Goal: Information Seeking & Learning: Check status

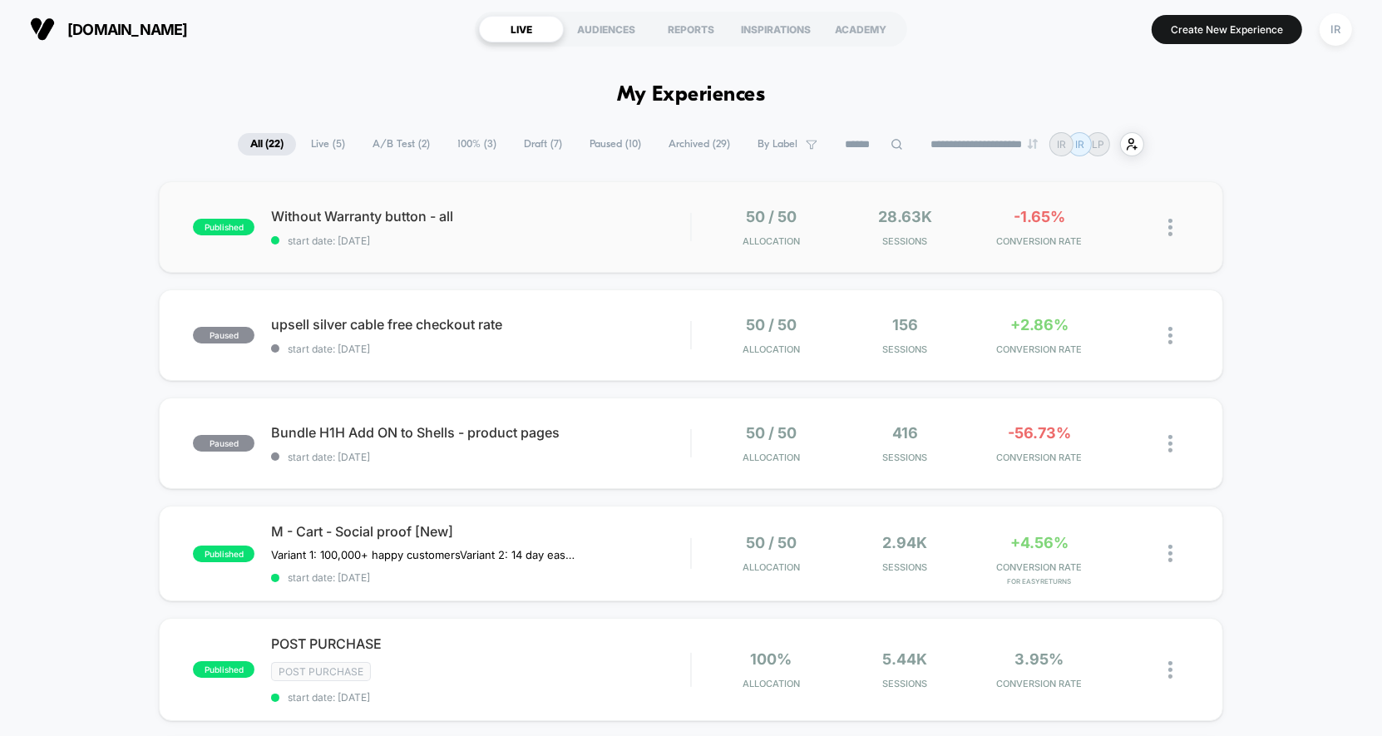
click at [570, 190] on div "published Without Warranty button - all start date: [DATE] 50 / 50 Allocation 2…" at bounding box center [691, 226] width 1064 height 91
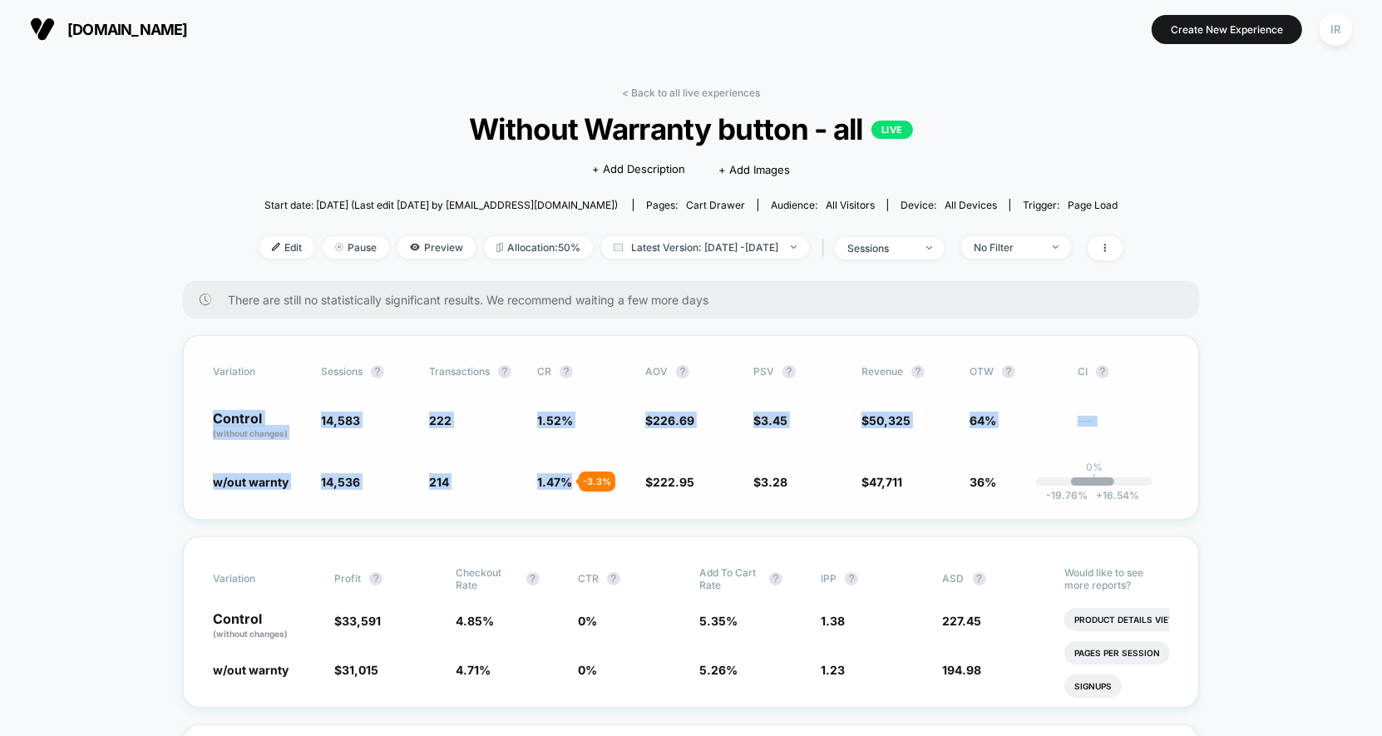
drag, startPoint x: 202, startPoint y: 420, endPoint x: 600, endPoint y: 511, distance: 407.9
click at [600, 511] on div "Variation Sessions ? Transactions ? CR ? AOV ? PSV ? Revenue ? OTW ? CI ? Contr…" at bounding box center [691, 427] width 1016 height 185
drag, startPoint x: 330, startPoint y: 424, endPoint x: 946, endPoint y: 432, distance: 616.2
click at [946, 432] on div "Control (without changes) 14,583 222 1.52 % $ 226.69 $ 3.45 $ 50,325 64% ---" at bounding box center [691, 426] width 956 height 28
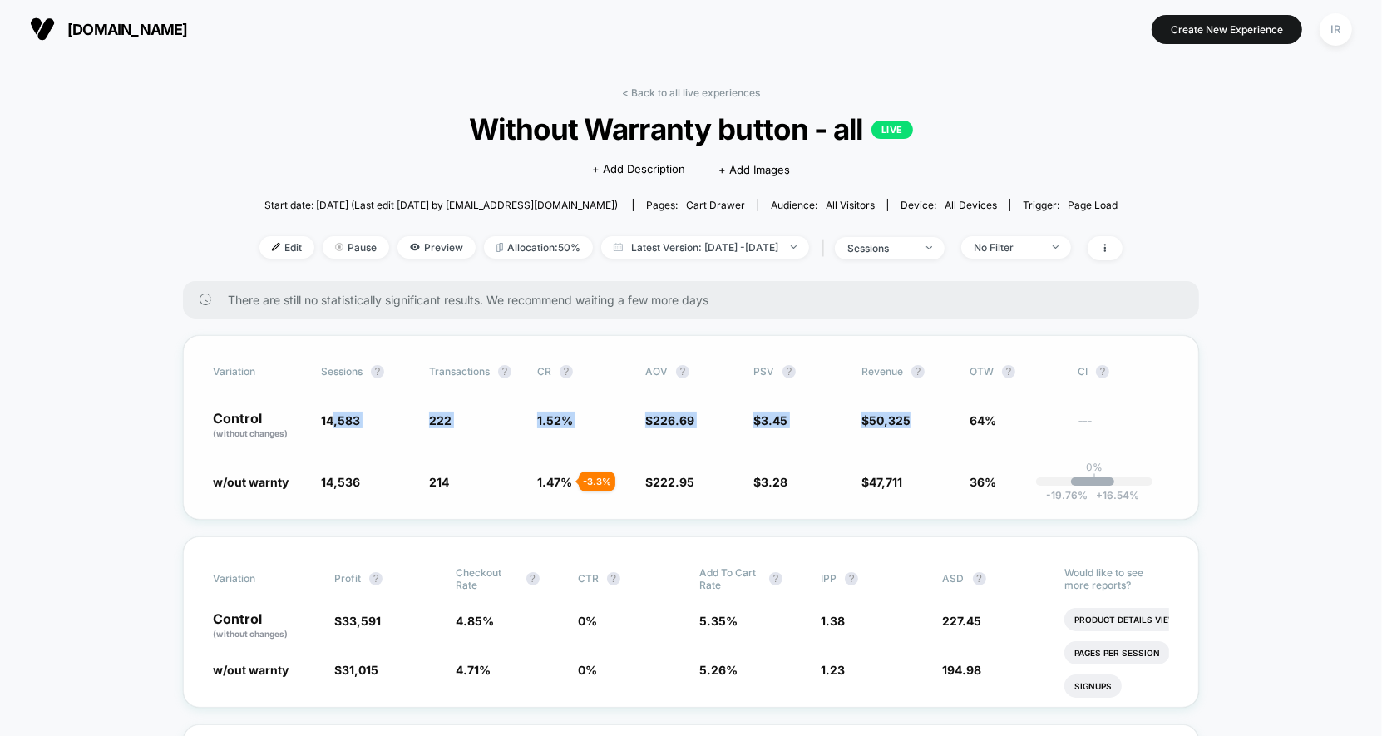
click at [946, 432] on span "$ 50,325" at bounding box center [906, 426] width 91 height 28
click at [723, 91] on link "< Back to all live experiences" at bounding box center [691, 92] width 138 height 12
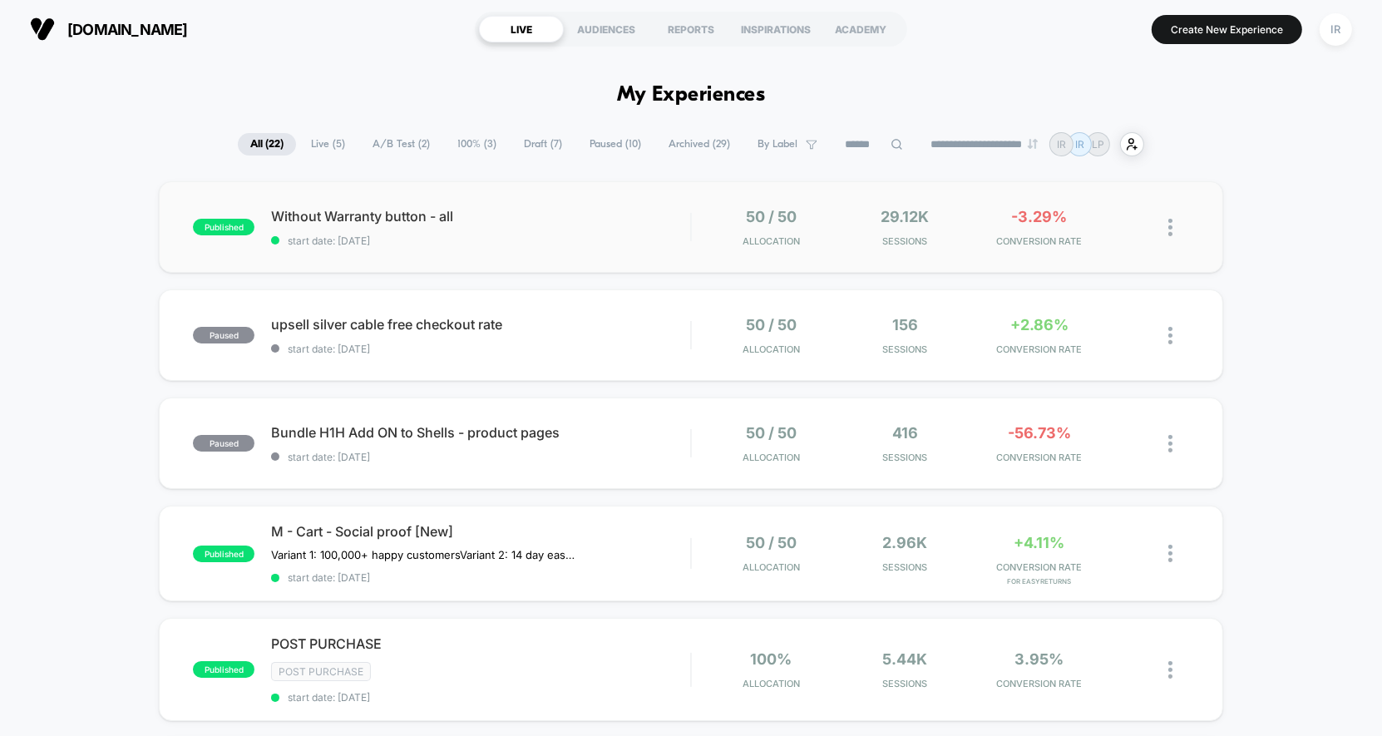
click at [591, 255] on div "published Without Warranty button - all start date: [DATE] 50 / 50 Allocation 2…" at bounding box center [691, 226] width 1064 height 91
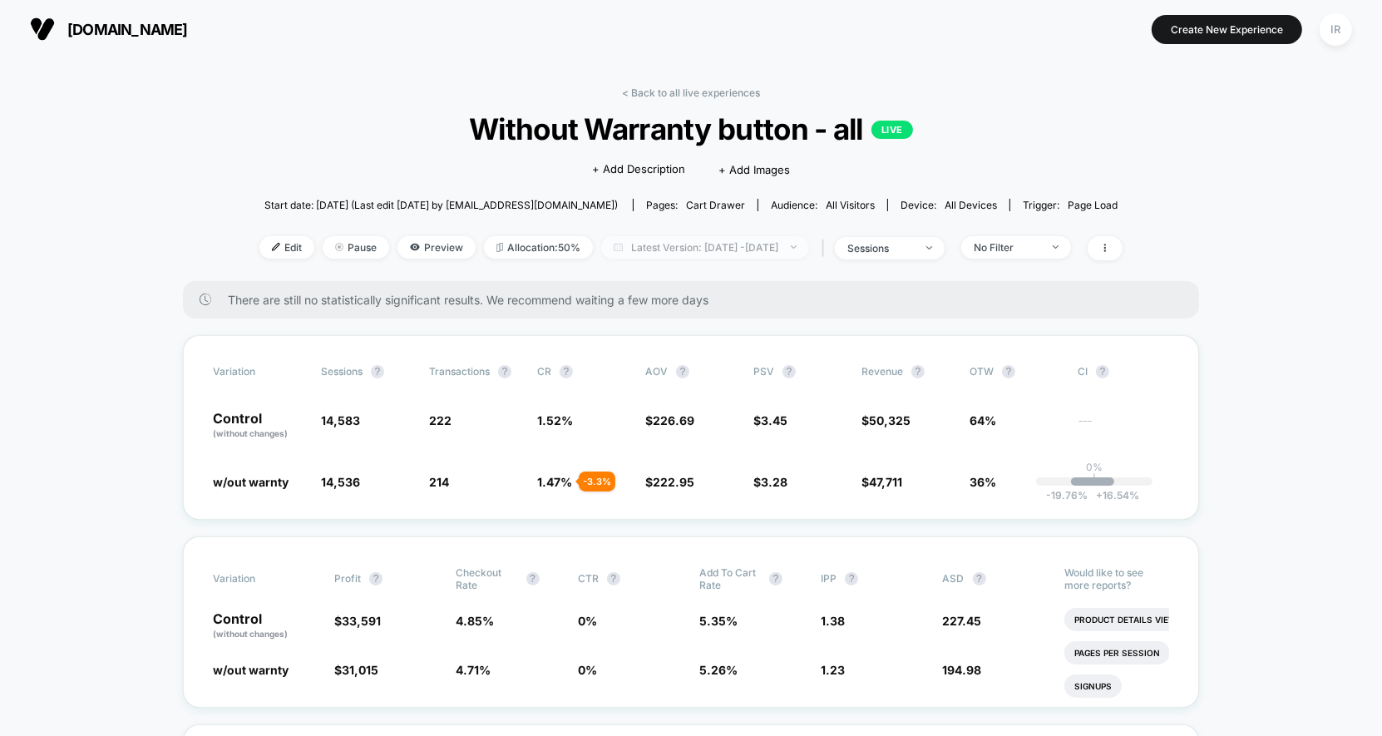
click at [759, 248] on span "Latest Version: [DATE] - [DATE]" at bounding box center [705, 247] width 208 height 22
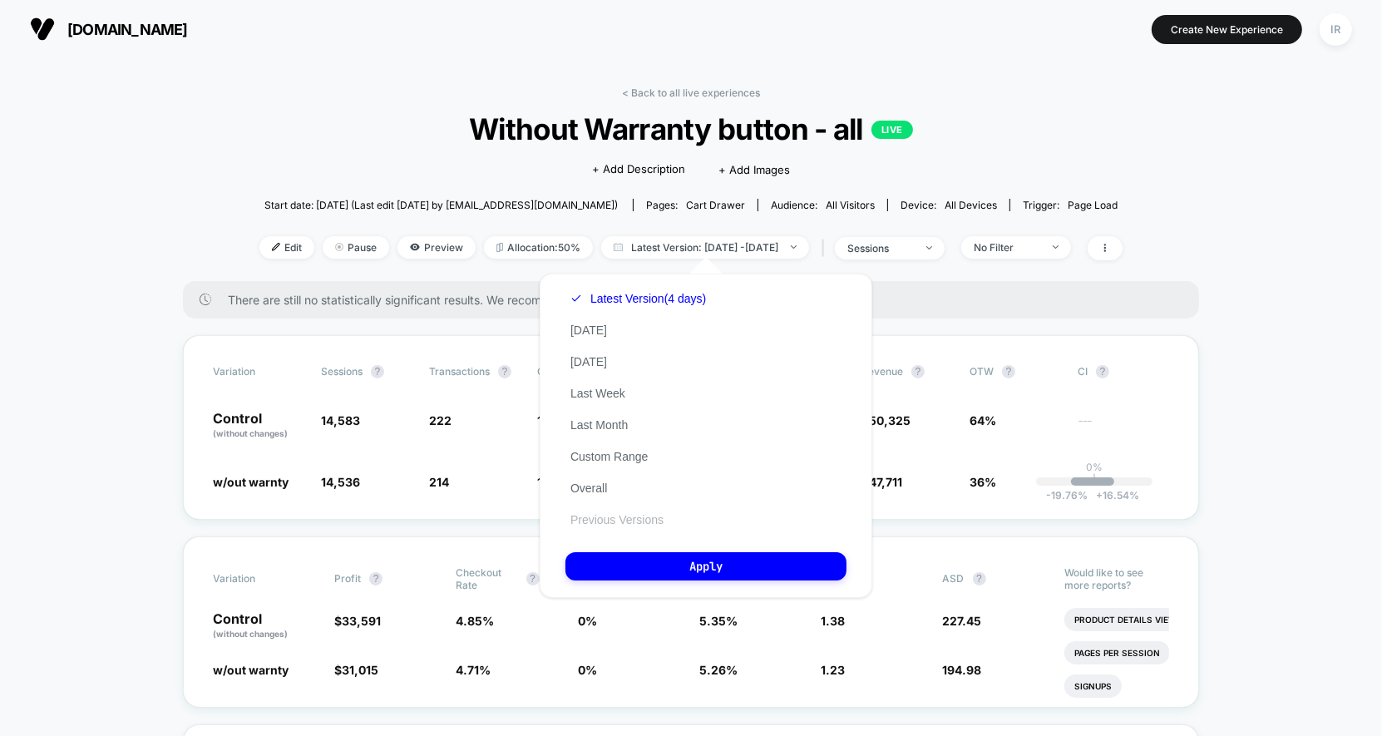
click at [629, 512] on button "Previous Versions" at bounding box center [616, 519] width 103 height 15
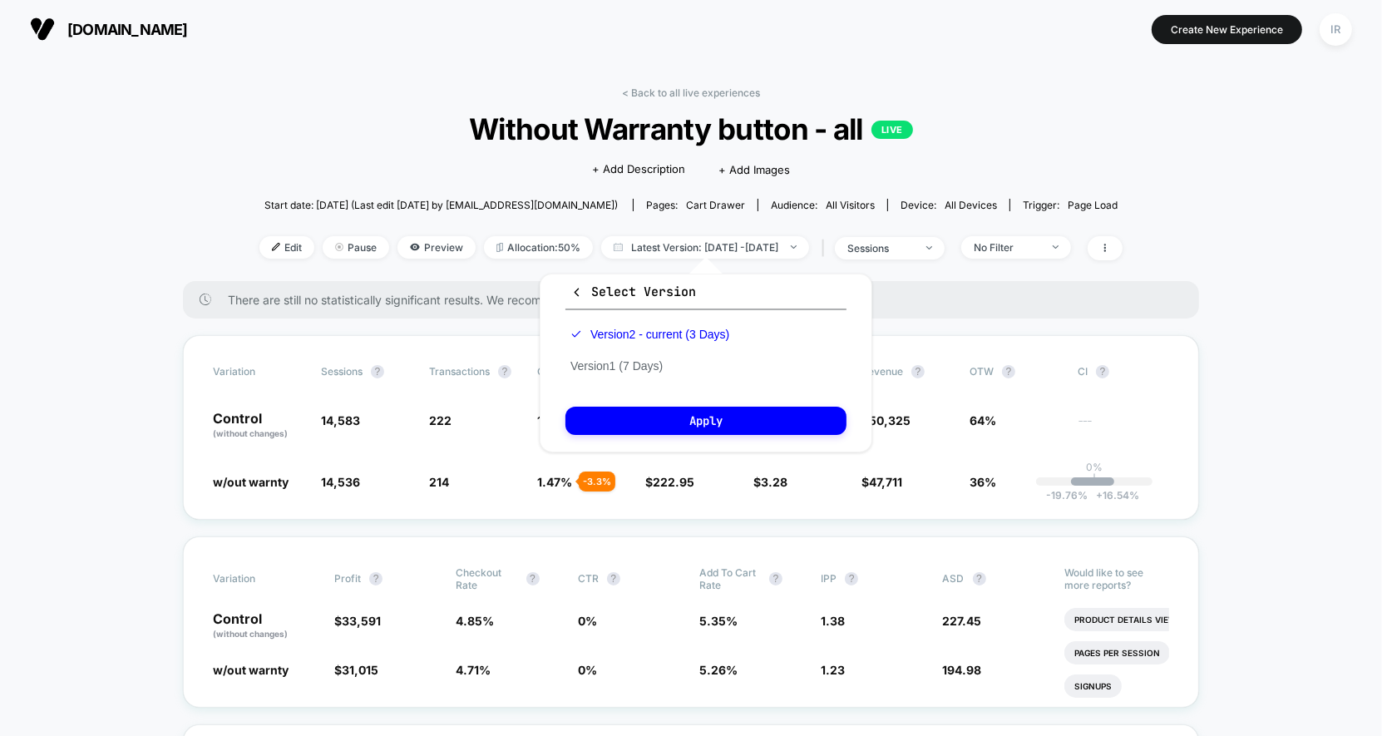
click at [676, 362] on div "Version 2 - current (3 Days) Version 1 (7 Days)" at bounding box center [649, 349] width 169 height 63
click at [657, 362] on button "Version 1 (7 Days)" at bounding box center [616, 365] width 102 height 15
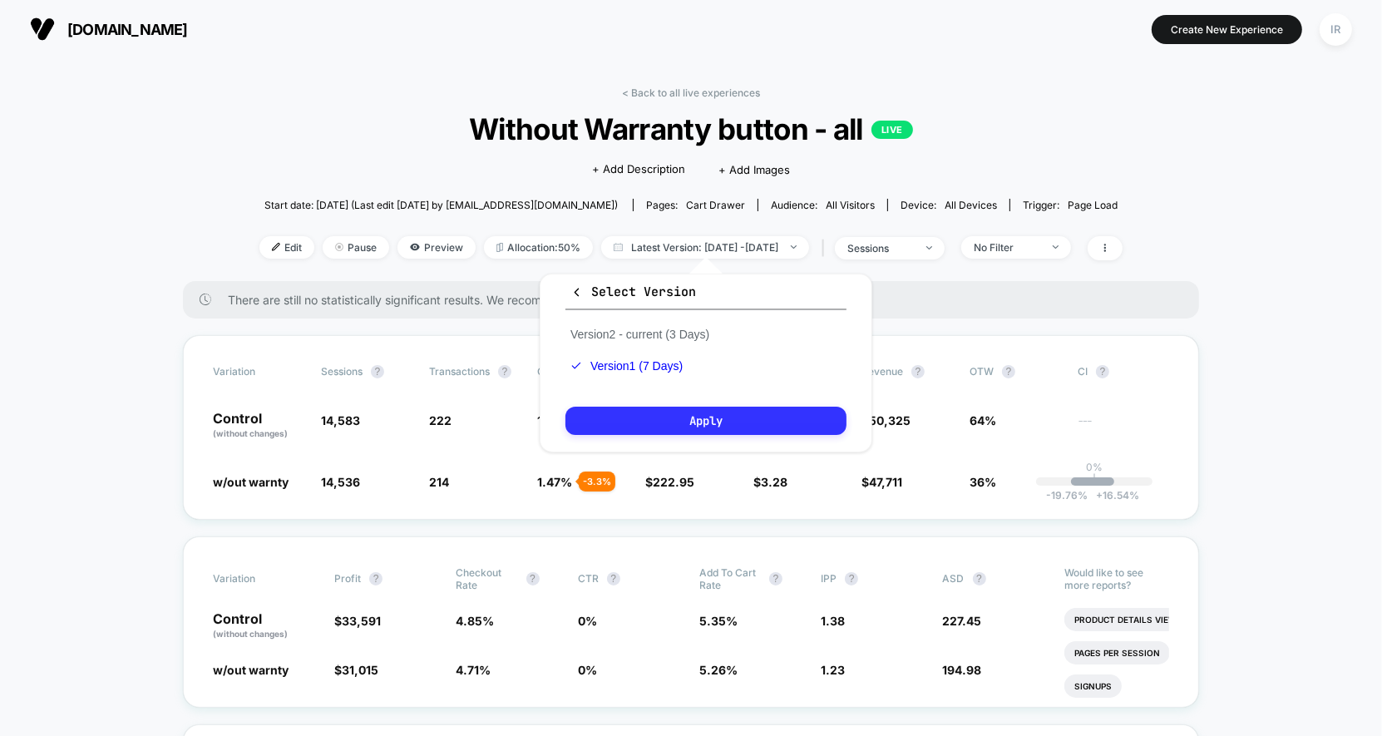
click at [655, 420] on button "Apply" at bounding box center [705, 421] width 281 height 28
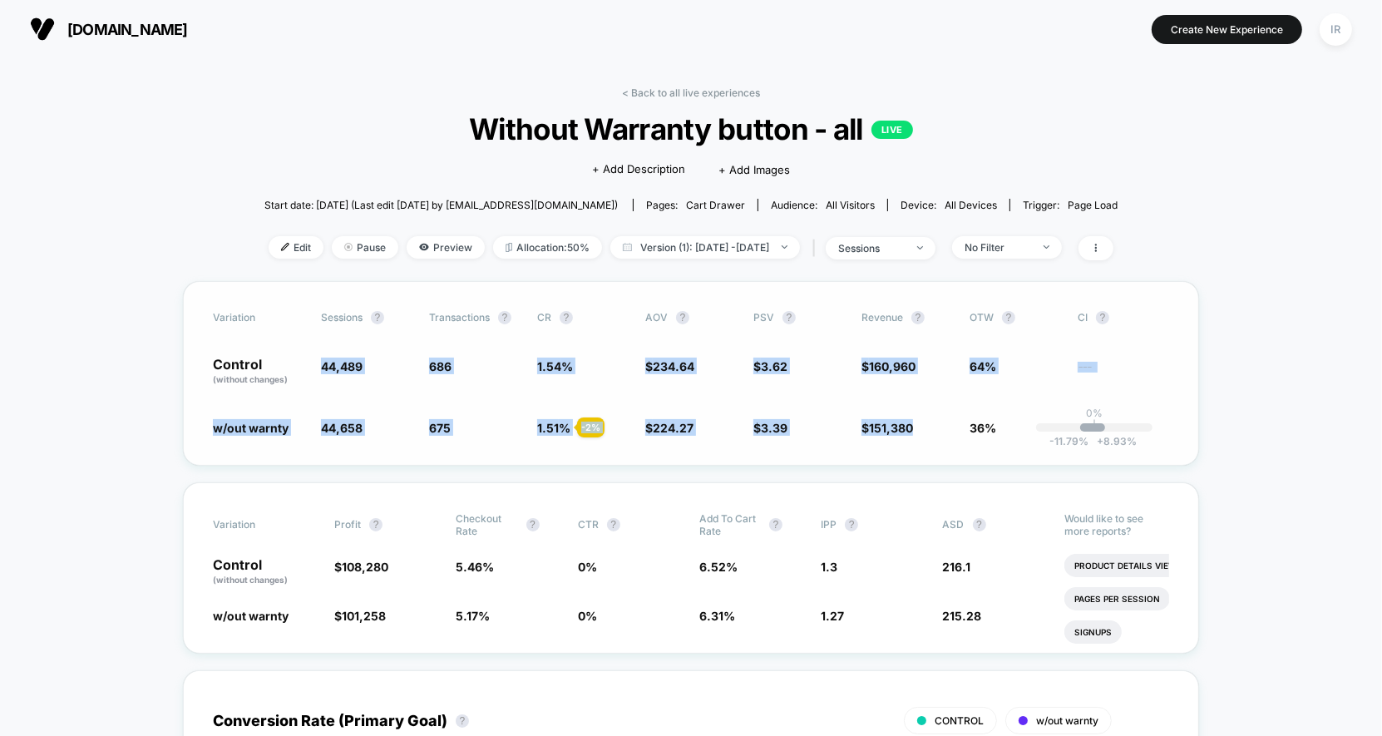
drag, startPoint x: 315, startPoint y: 382, endPoint x: 912, endPoint y: 445, distance: 600.4
click at [913, 445] on div "Variation Sessions ? Transactions ? CR ? AOV ? PSV ? Revenue ? OTW ? CI ? Contr…" at bounding box center [691, 373] width 1016 height 185
click at [912, 445] on div "Variation Sessions ? Transactions ? CR ? AOV ? PSV ? Revenue ? OTW ? CI ? Contr…" at bounding box center [691, 373] width 1016 height 185
drag, startPoint x: 1023, startPoint y: 442, endPoint x: 172, endPoint y: 380, distance: 852.9
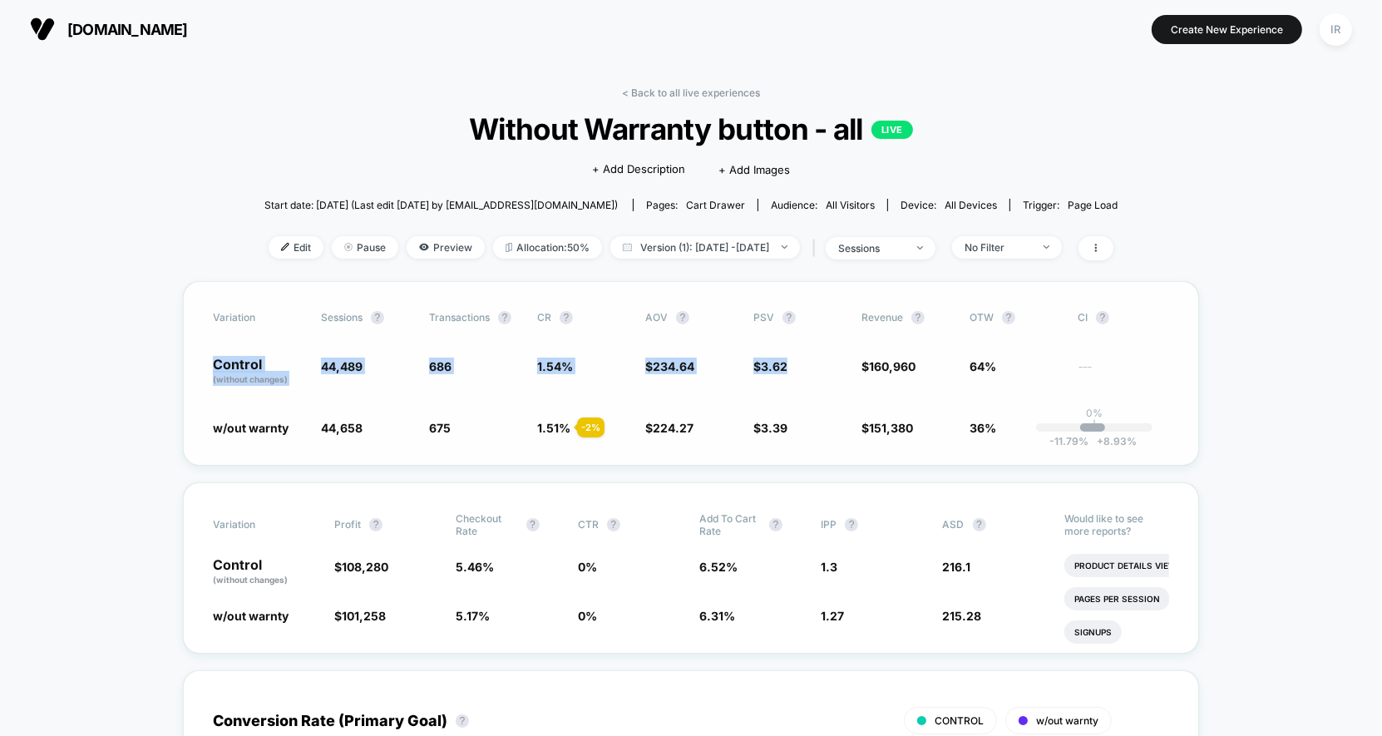
drag, startPoint x: 184, startPoint y: 364, endPoint x: 744, endPoint y: 400, distance: 561.6
click at [744, 400] on div "Variation Sessions ? Transactions ? CR ? AOV ? PSV ? Revenue ? OTW ? CI ? Contr…" at bounding box center [691, 373] width 1016 height 185
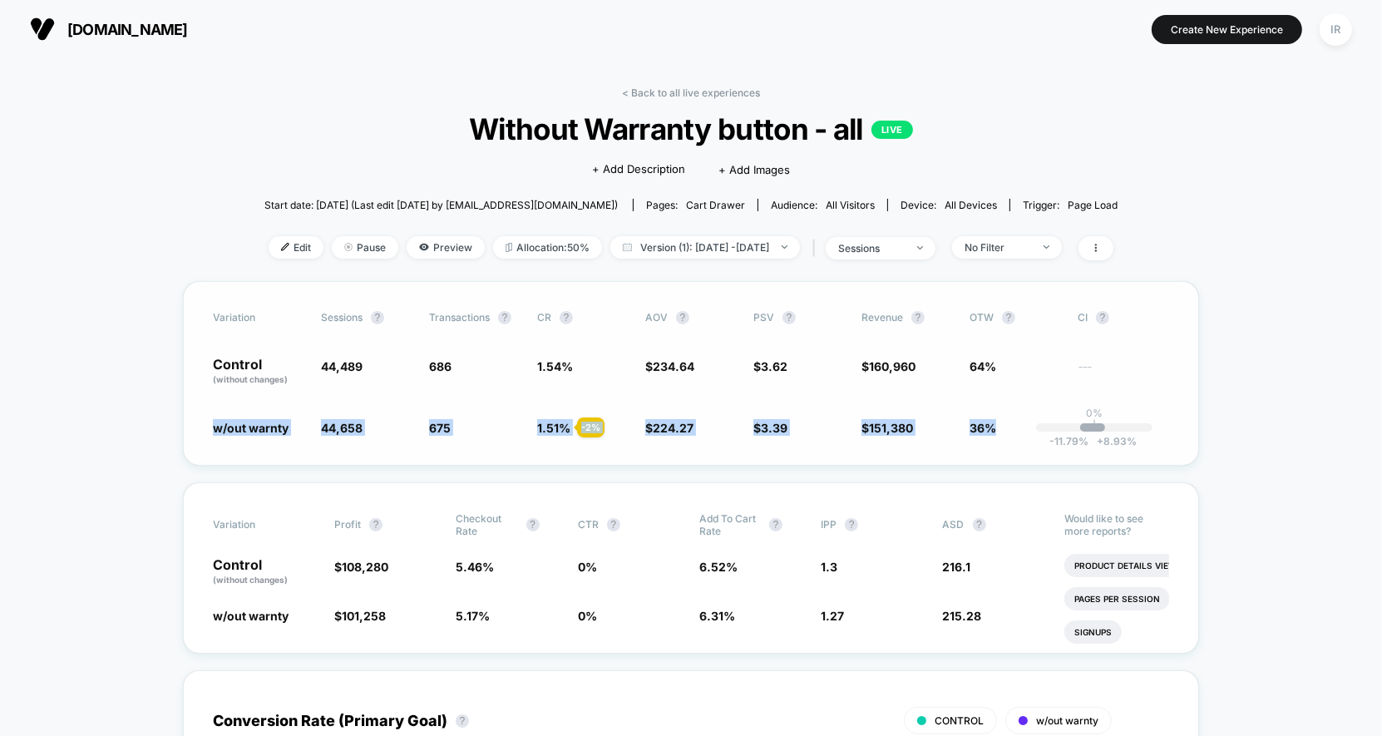
drag, startPoint x: 210, startPoint y: 426, endPoint x: 1019, endPoint y: 418, distance: 809.1
click at [1019, 418] on div "Variation Sessions ? Transactions ? CR ? AOV ? PSV ? Revenue ? OTW ? CI ? Contr…" at bounding box center [691, 373] width 1016 height 185
click at [740, 249] on span "Version (1): [DATE] - [DATE]" at bounding box center [705, 247] width 190 height 22
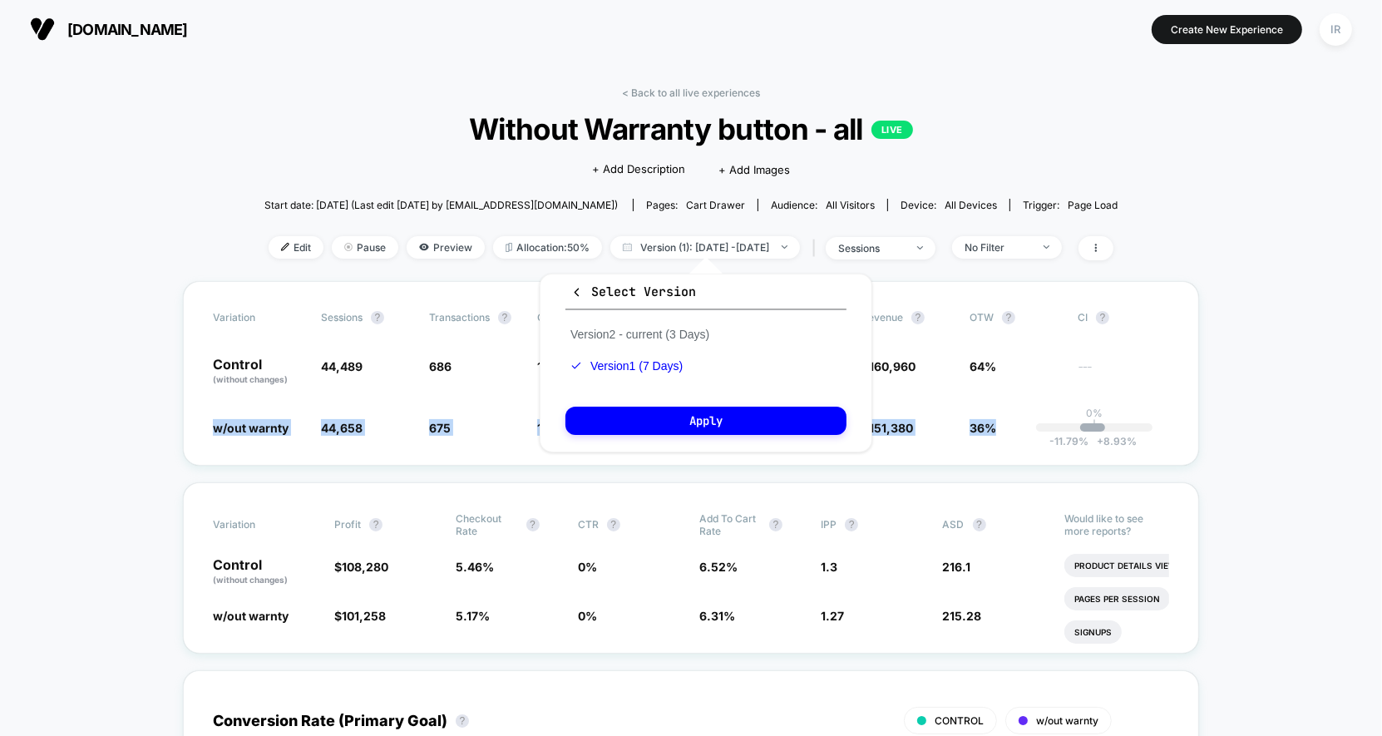
drag, startPoint x: 705, startPoint y: 334, endPoint x: 706, endPoint y: 308, distance: 26.6
click at [706, 308] on div "Select Version Version 2 - current (3 Days) Version 1 (7 Days) Apply" at bounding box center [706, 363] width 333 height 179
click at [675, 341] on div "Version 2 - current (3 Days) Version 1 (7 Days)" at bounding box center [639, 349] width 149 height 63
click at [677, 332] on button "Version 2 - current (3 Days)" at bounding box center [639, 334] width 149 height 15
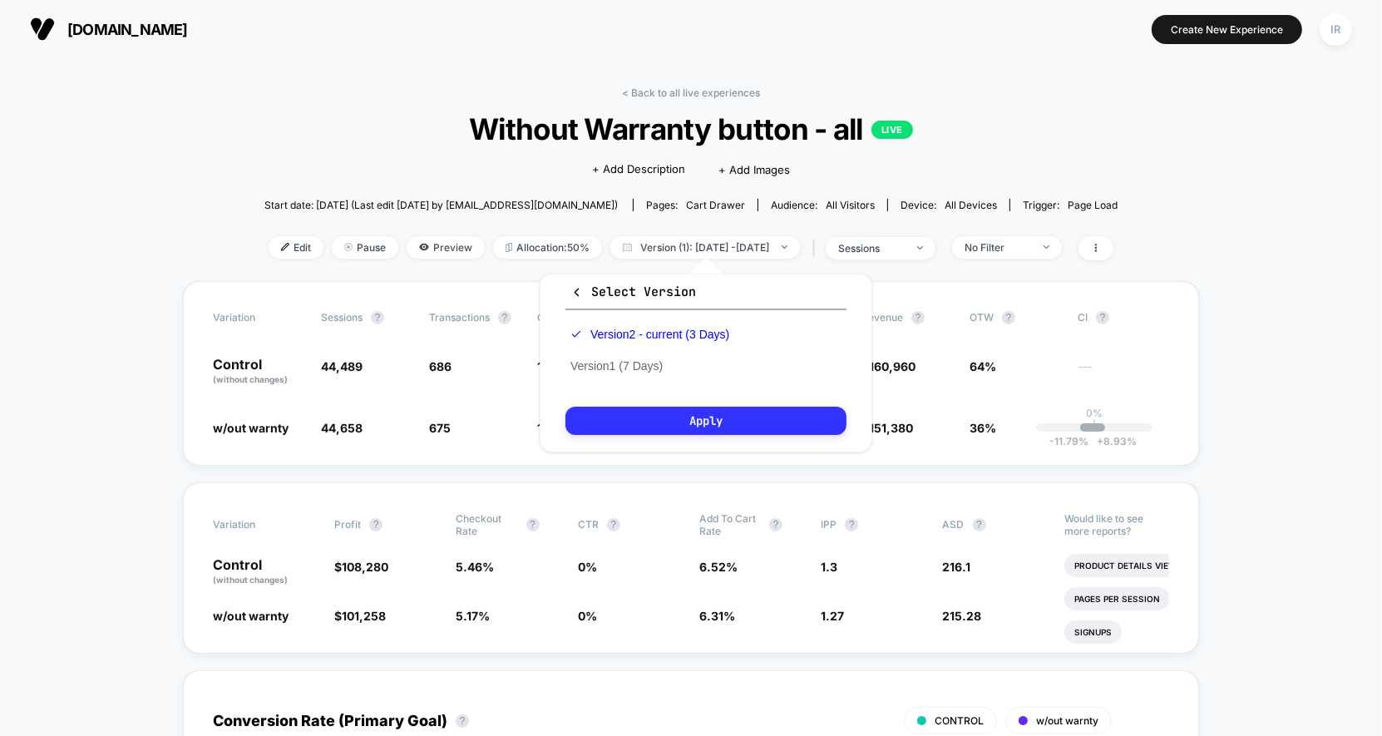
click at [672, 421] on button "Apply" at bounding box center [705, 421] width 281 height 28
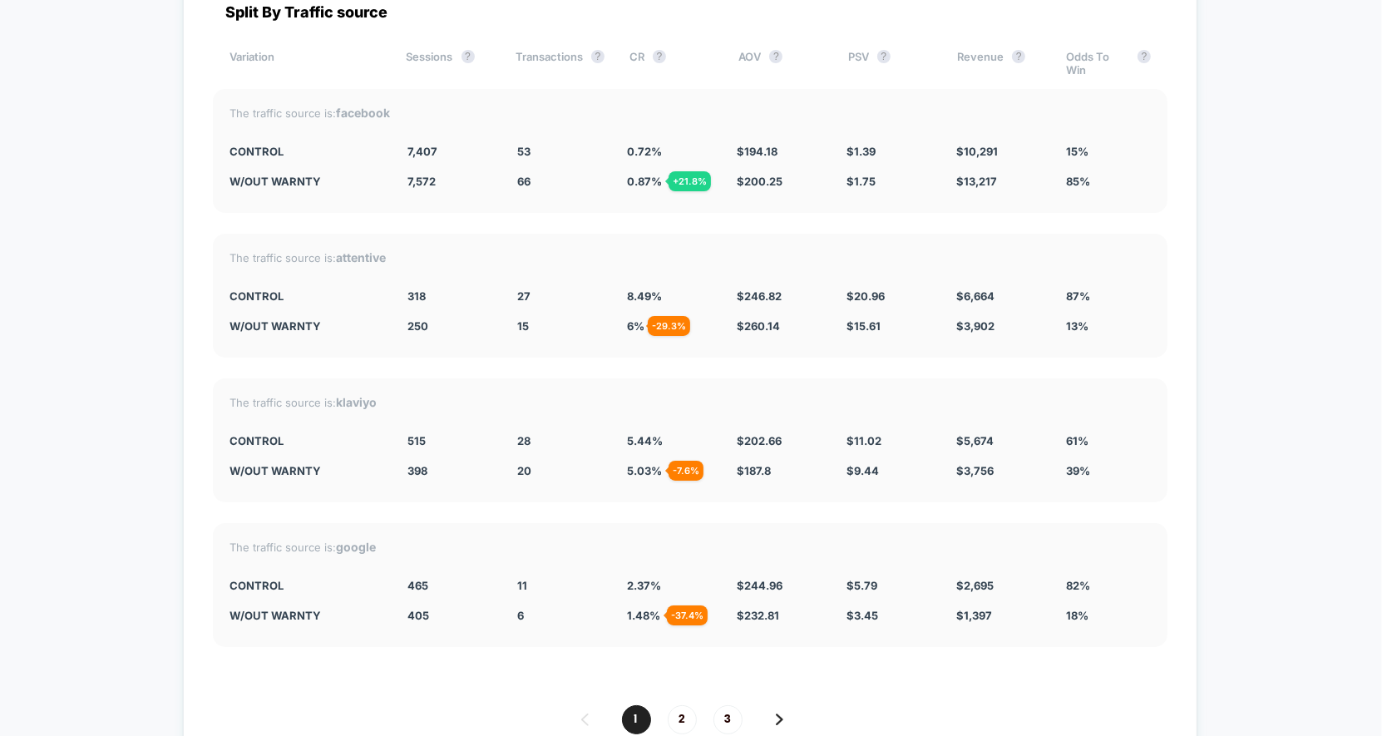
scroll to position [5921, 0]
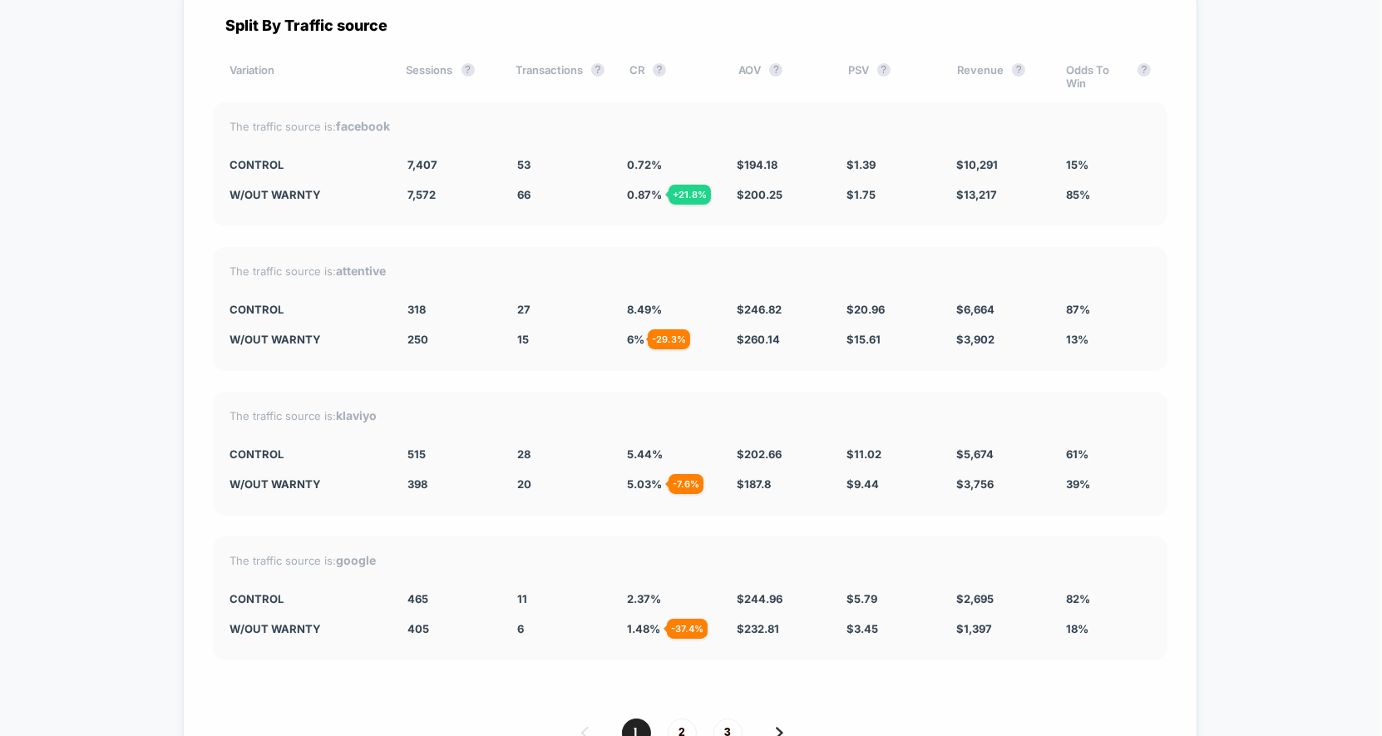
drag, startPoint x: 631, startPoint y: 149, endPoint x: 855, endPoint y: 190, distance: 227.5
click at [855, 190] on div "The traffic source is: facebook CONTROL 7,407 53 0.72 % $ 194.18 $ 1.39 $ 10,29…" at bounding box center [690, 164] width 955 height 124
drag, startPoint x: 855, startPoint y: 190, endPoint x: 176, endPoint y: 154, distance: 679.5
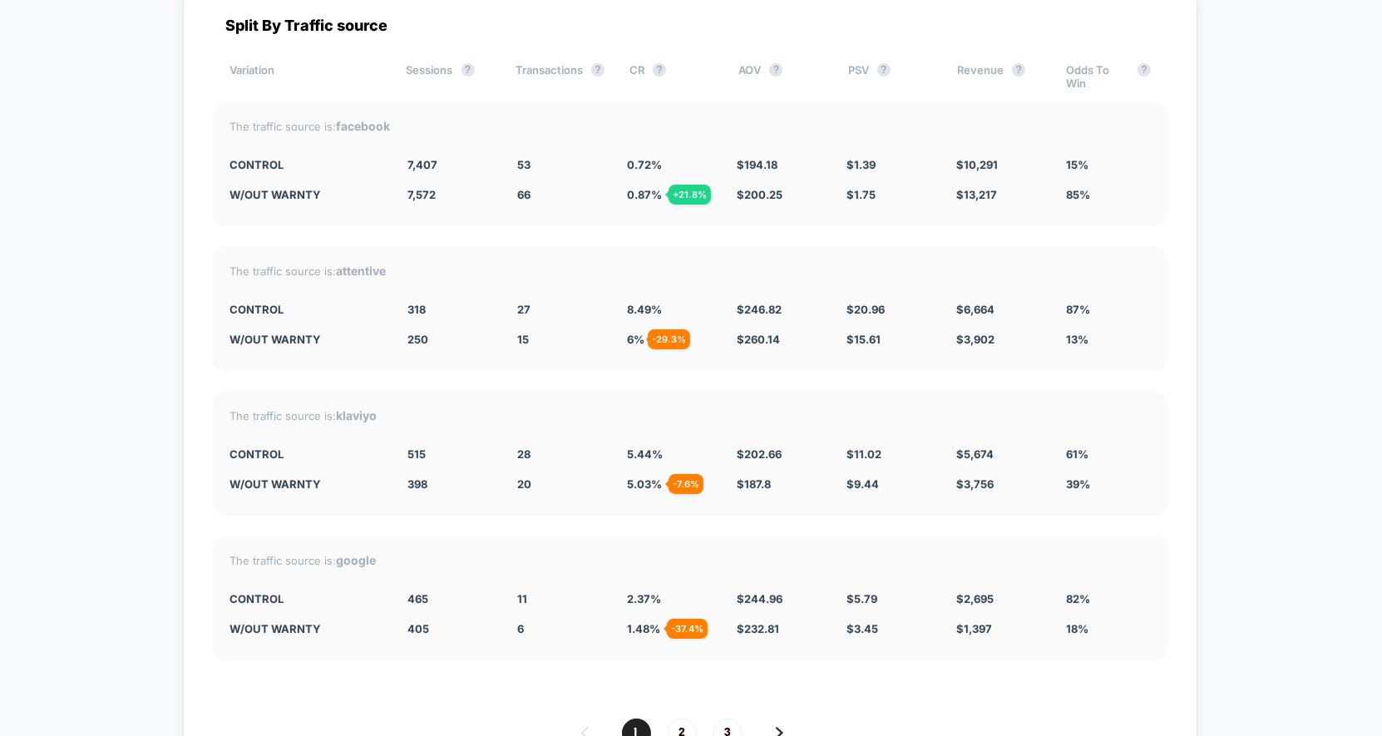
drag, startPoint x: 176, startPoint y: 154, endPoint x: 896, endPoint y: 231, distance: 723.4
click at [896, 247] on div "The traffic source is: attentive CONTROL 318 27 8.49 % $ 246.82 $ 20.96 $ 6,664…" at bounding box center [690, 309] width 955 height 124
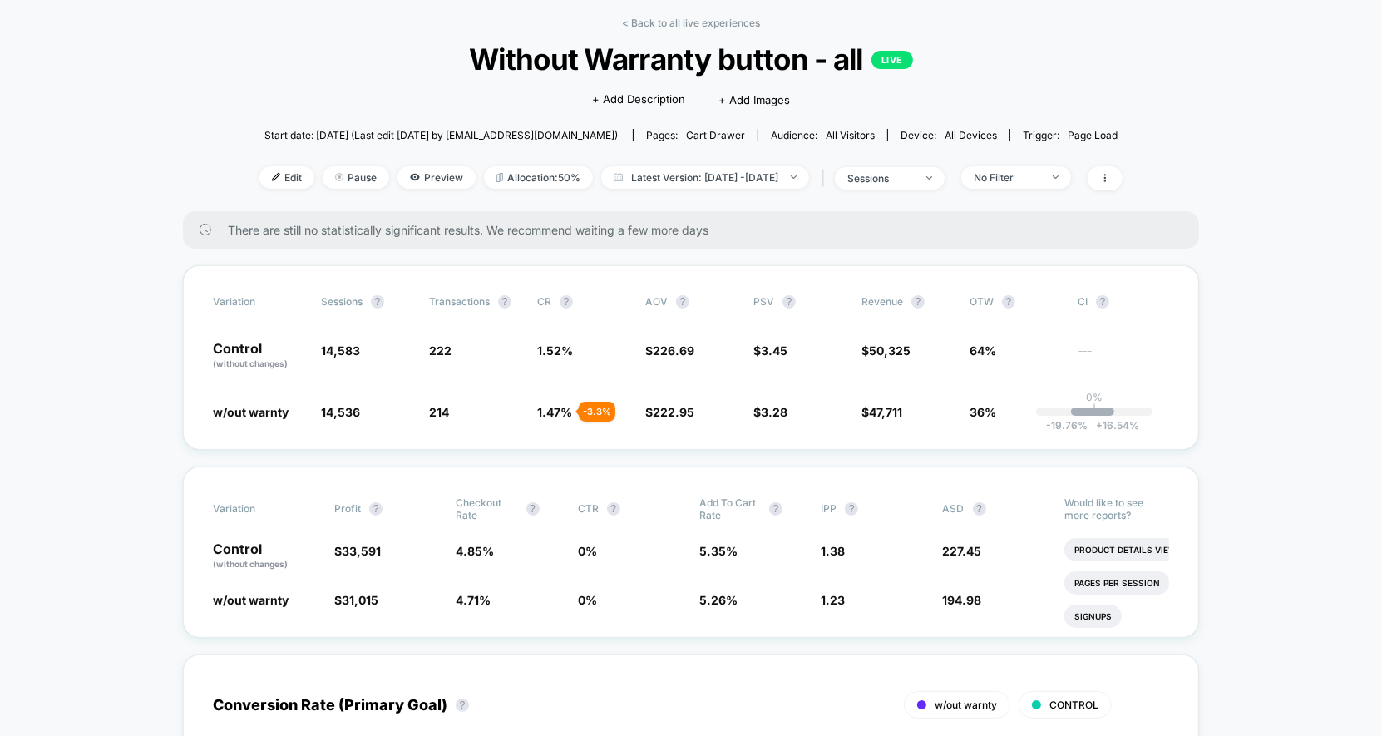
scroll to position [0, 0]
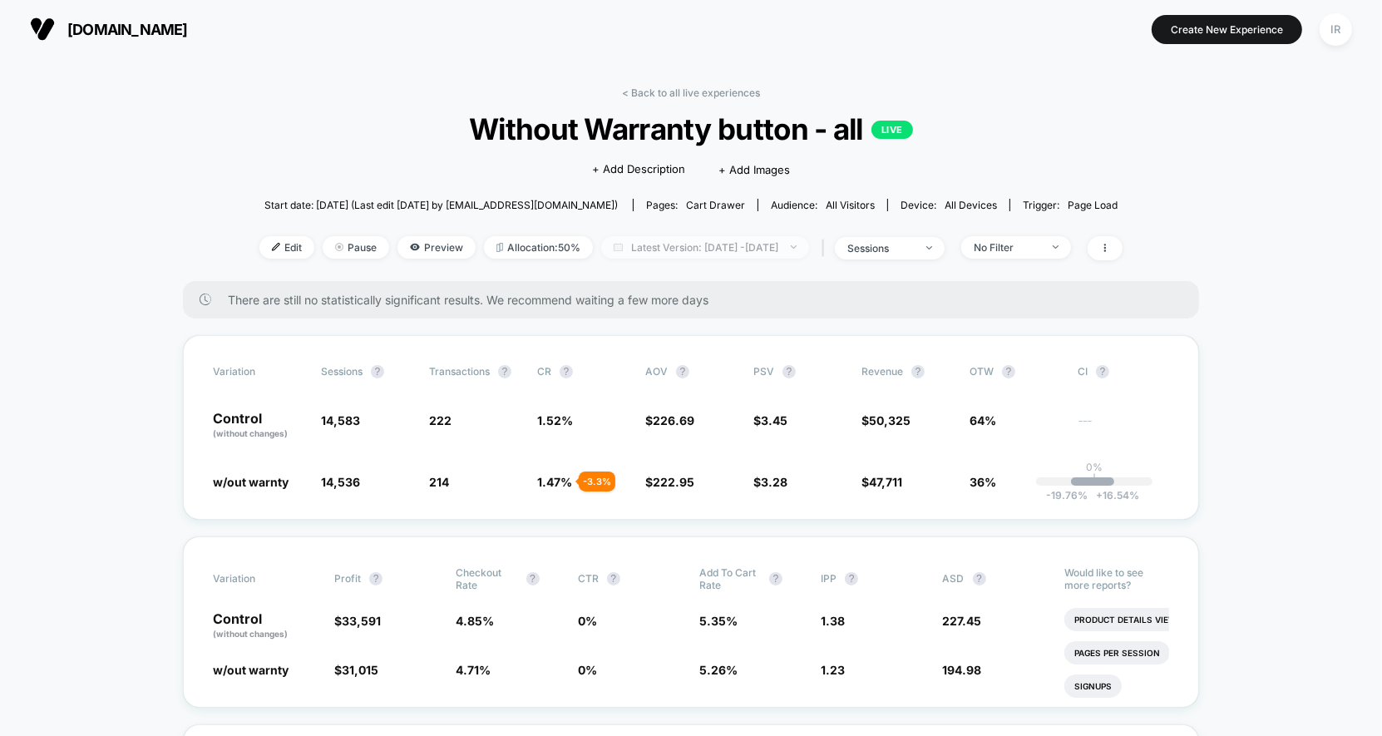
click at [718, 247] on span "Latest Version: [DATE] - [DATE]" at bounding box center [705, 247] width 208 height 22
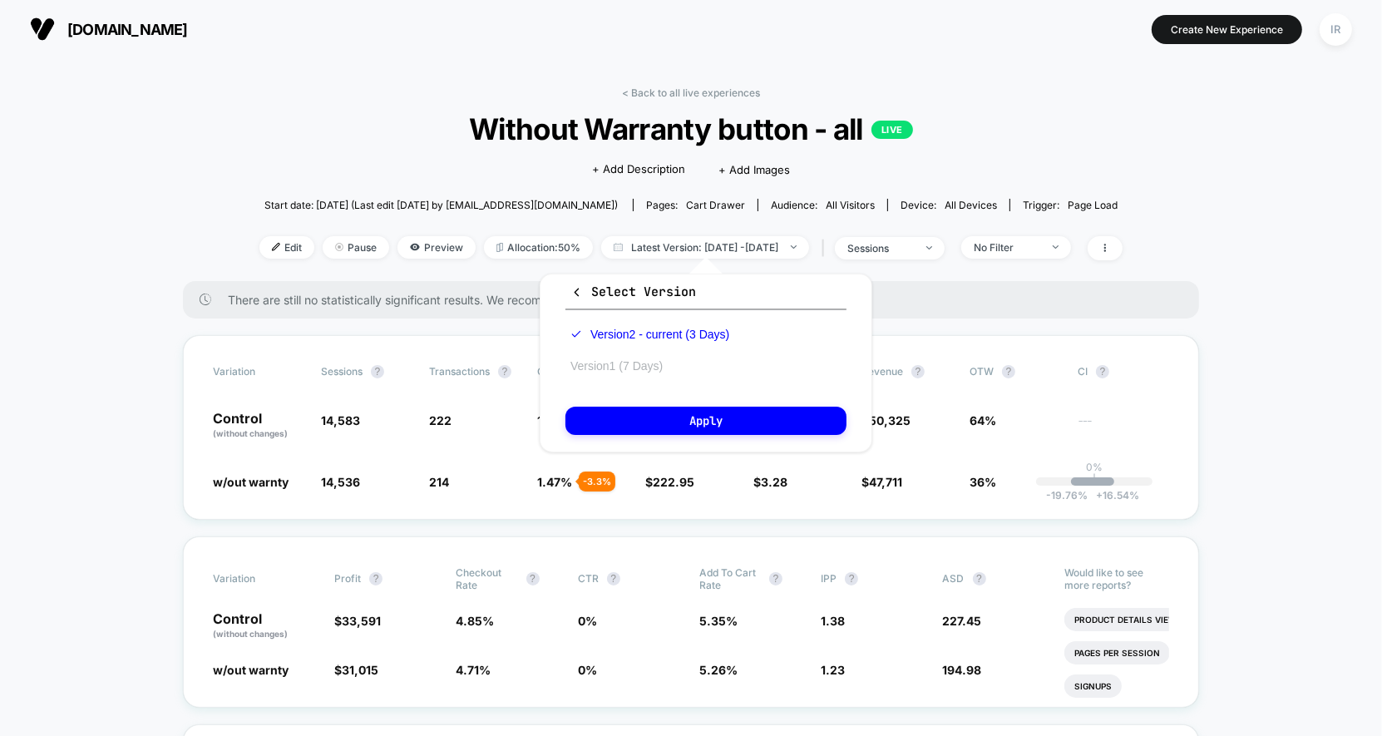
click at [650, 360] on button "Version 1 (7 Days)" at bounding box center [616, 365] width 102 height 15
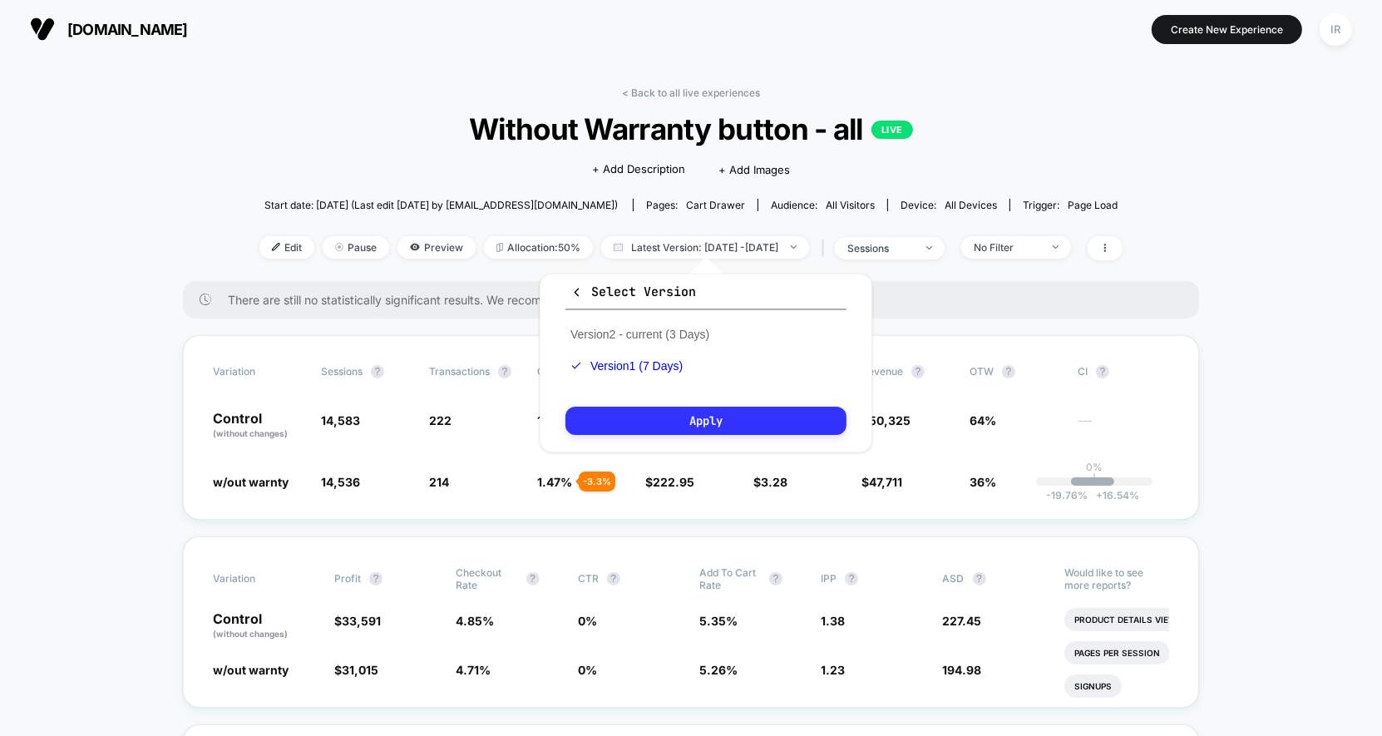
click at [673, 429] on button "Apply" at bounding box center [705, 421] width 281 height 28
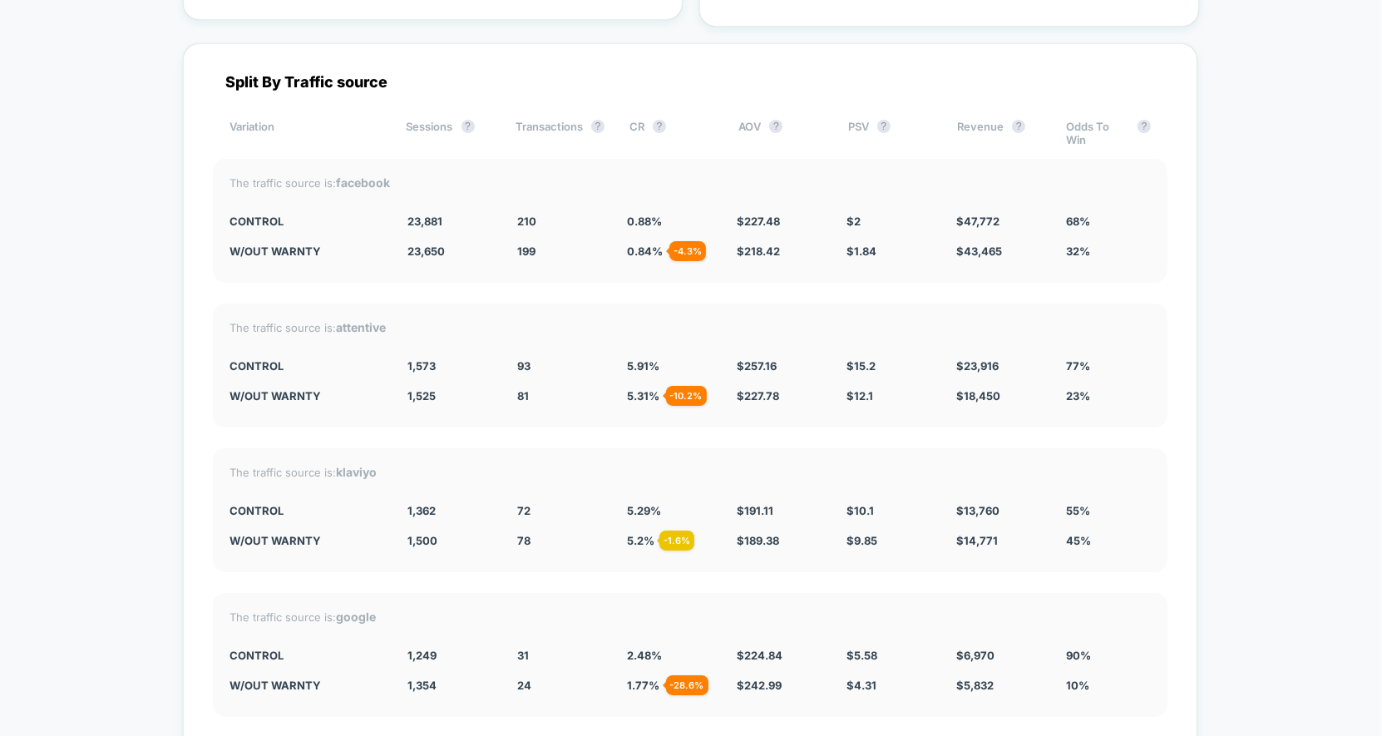
scroll to position [5867, 0]
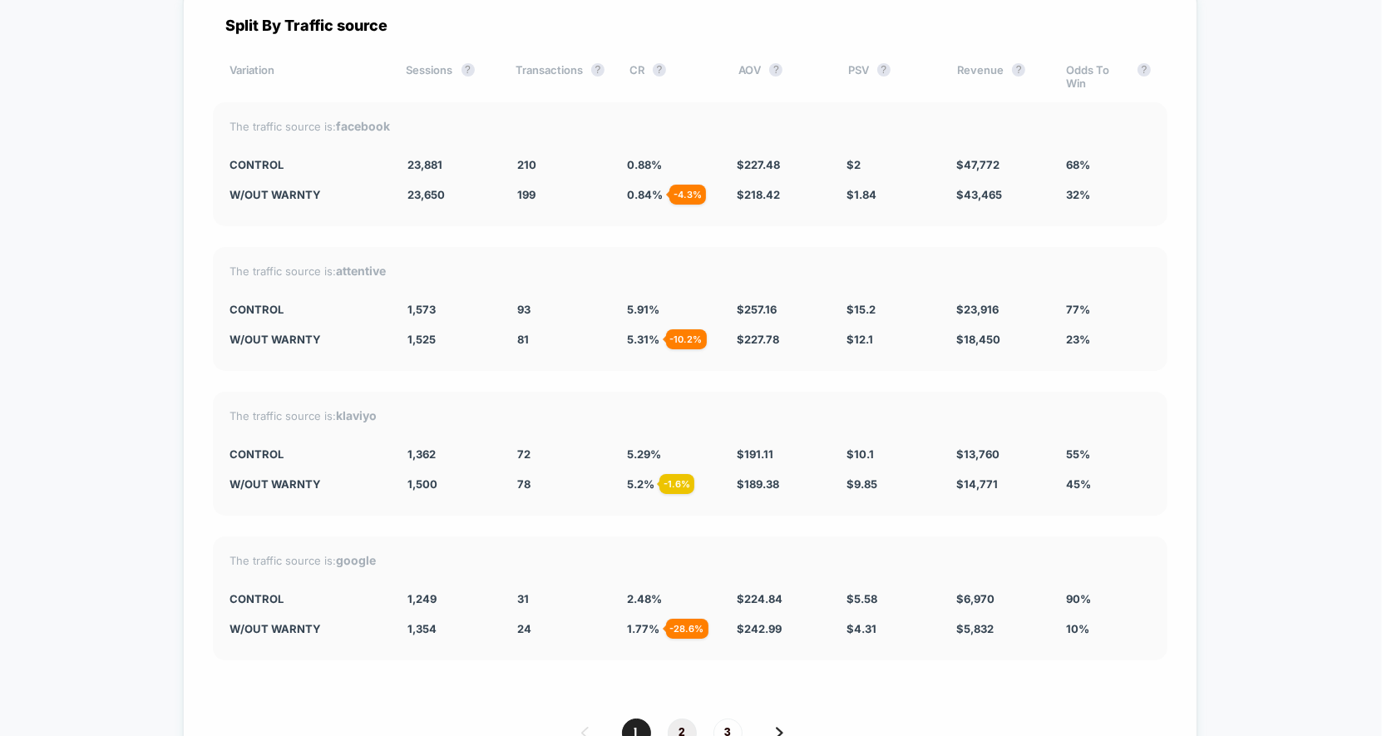
click at [686, 718] on span "2" at bounding box center [682, 732] width 29 height 29
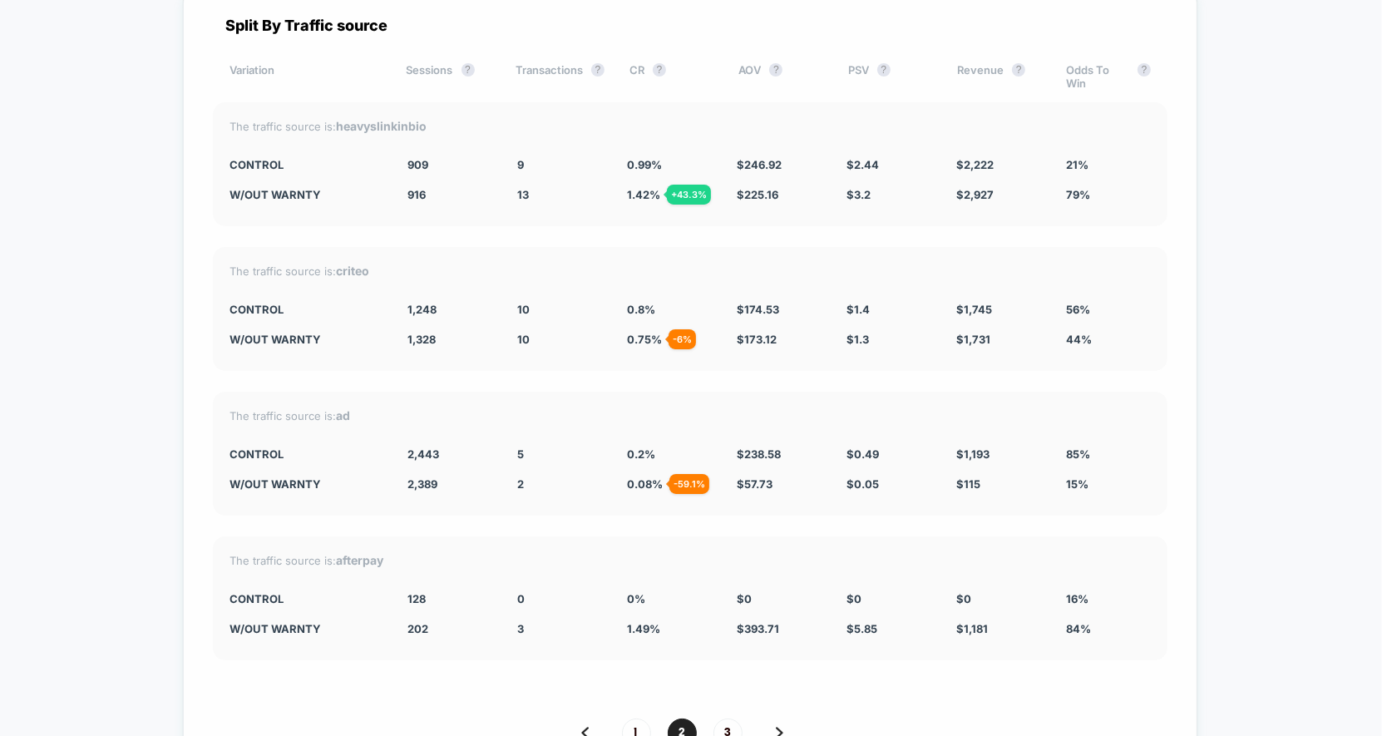
drag, startPoint x: 616, startPoint y: 142, endPoint x: 1009, endPoint y: 605, distance: 606.5
click at [1019, 605] on div "Split By Traffic source Variation Sessions ? Transactions ? CR ? AOV ? PSV ? Re…" at bounding box center [690, 398] width 1014 height 822
click at [714, 718] on span "3" at bounding box center [727, 732] width 29 height 29
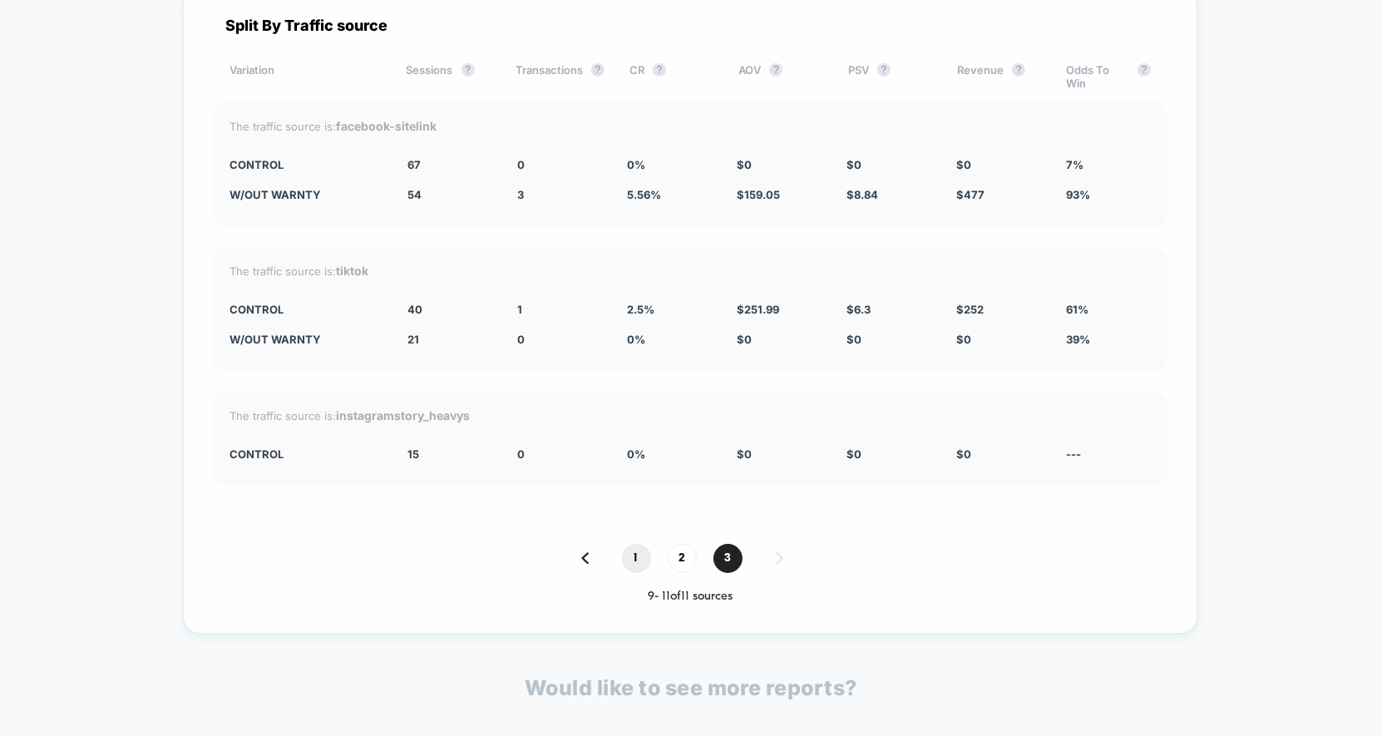
click at [644, 544] on span "1" at bounding box center [636, 558] width 29 height 29
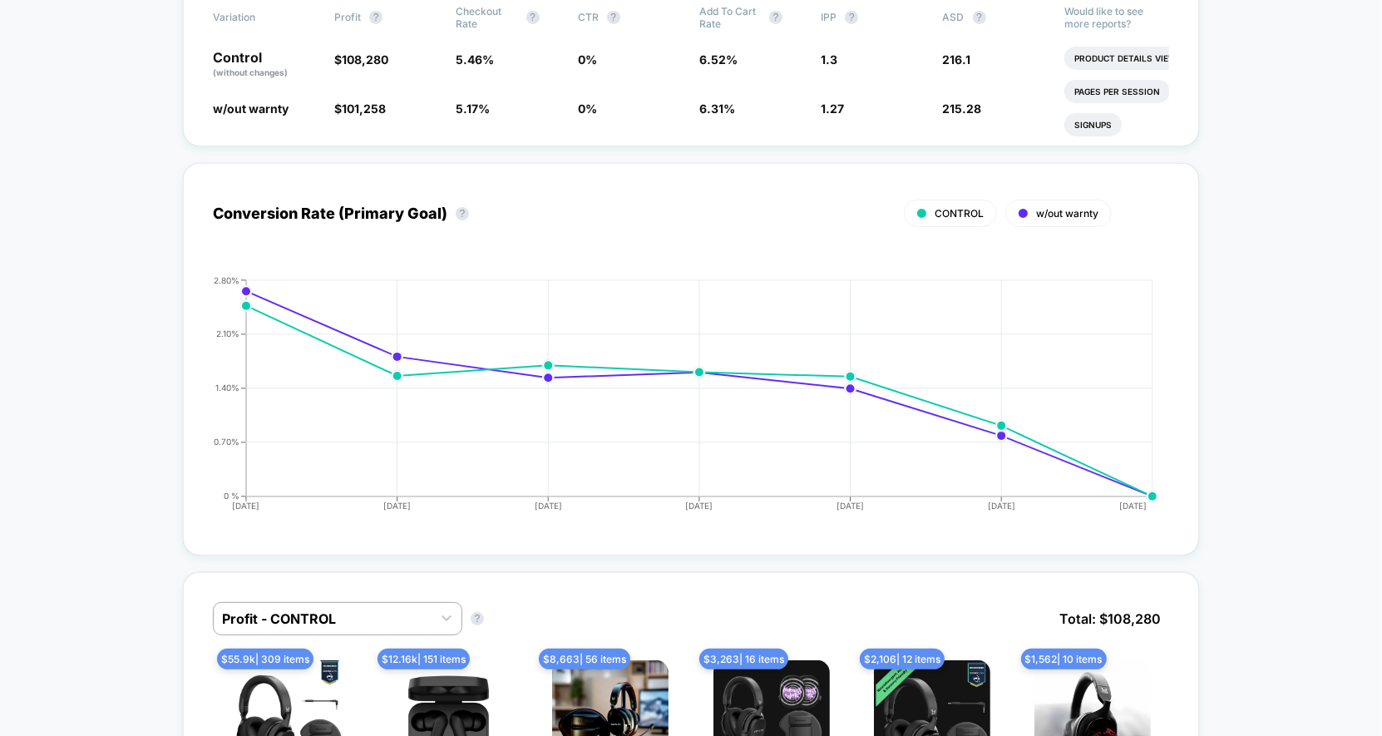
scroll to position [0, 0]
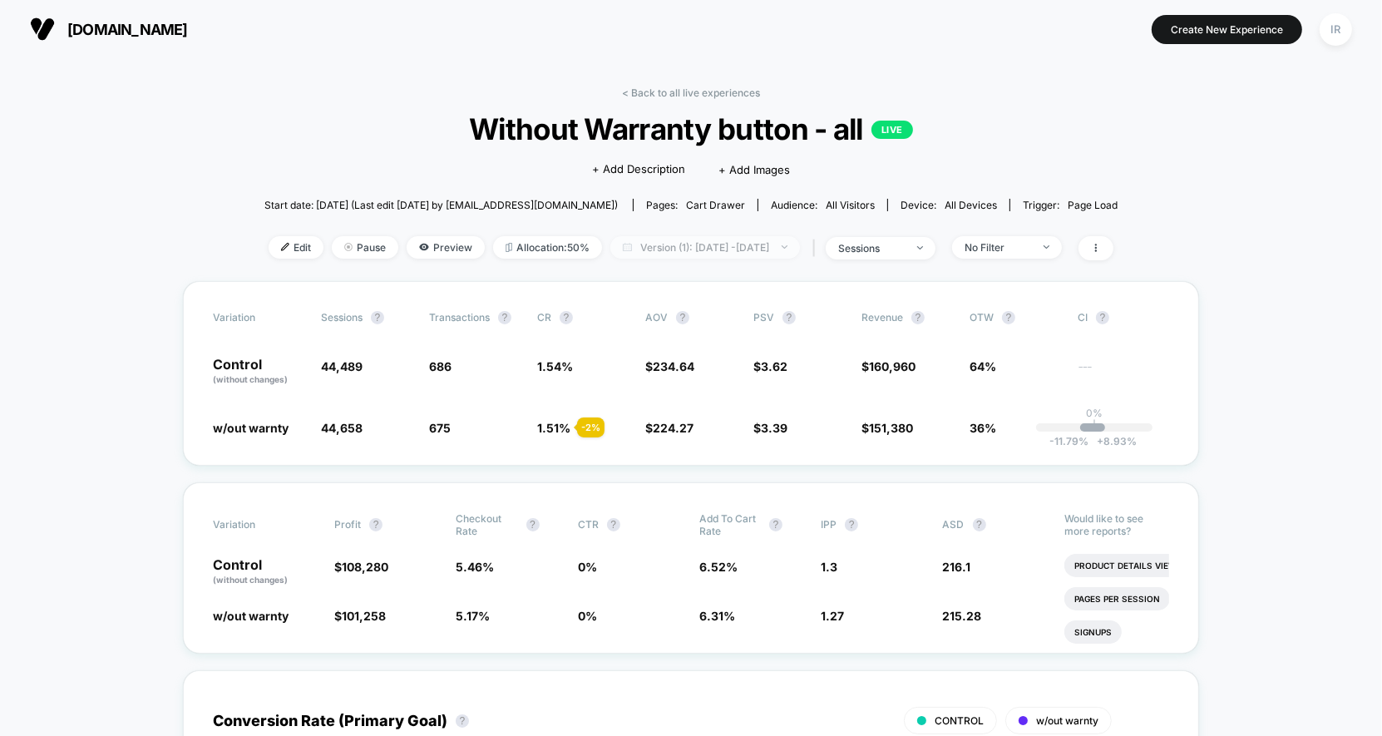
click at [651, 246] on span "Version (1): [DATE] - [DATE]" at bounding box center [705, 247] width 190 height 22
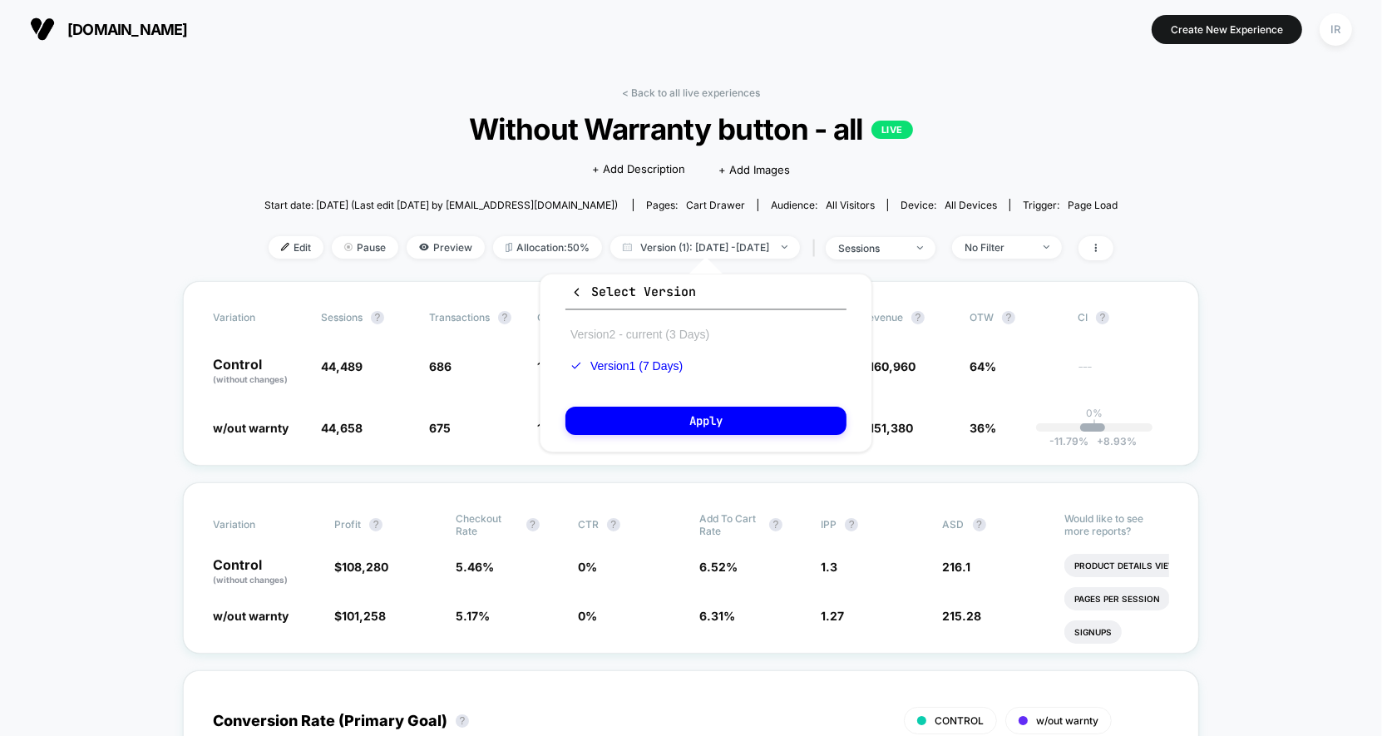
click at [669, 325] on div "Version 2 - current (3 Days) Version 1 (7 Days)" at bounding box center [639, 349] width 149 height 63
click at [661, 339] on button "Version 2 - current (3 Days)" at bounding box center [639, 334] width 149 height 15
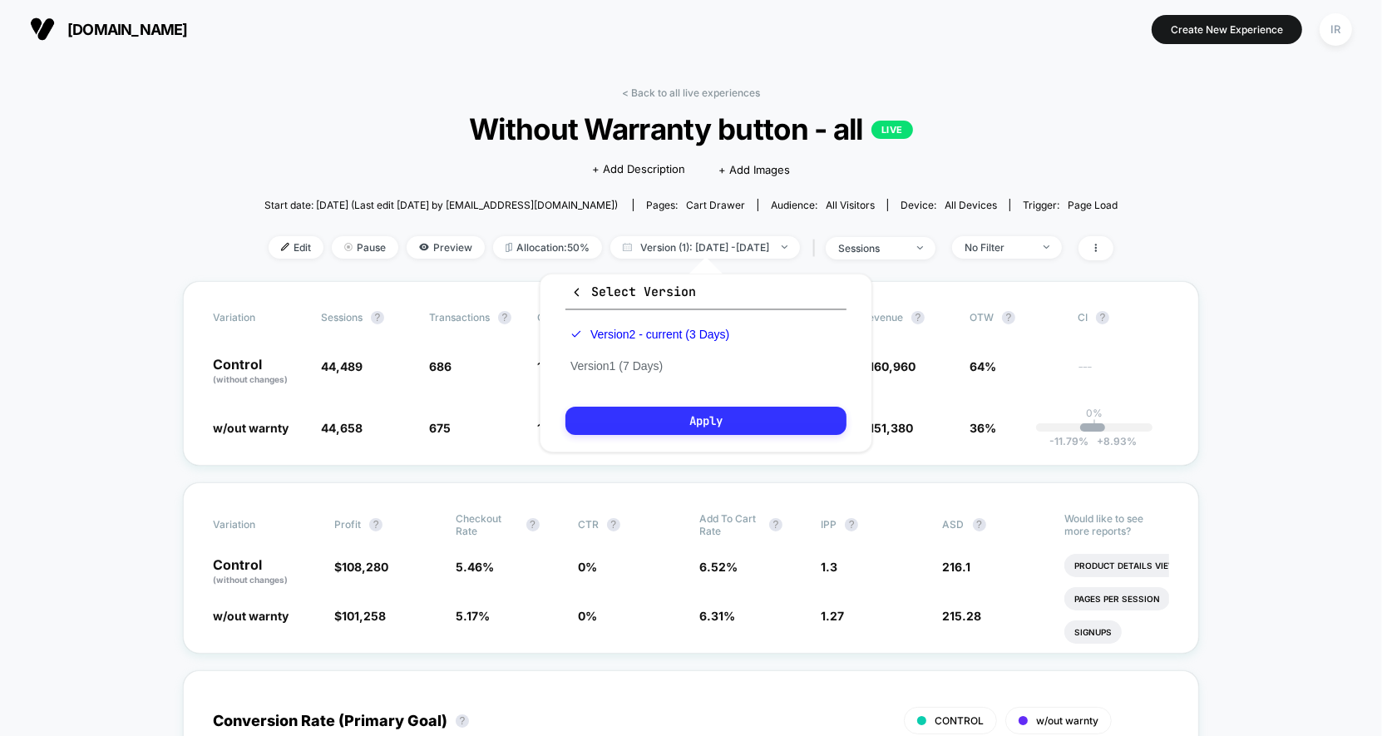
click at [662, 415] on button "Apply" at bounding box center [705, 421] width 281 height 28
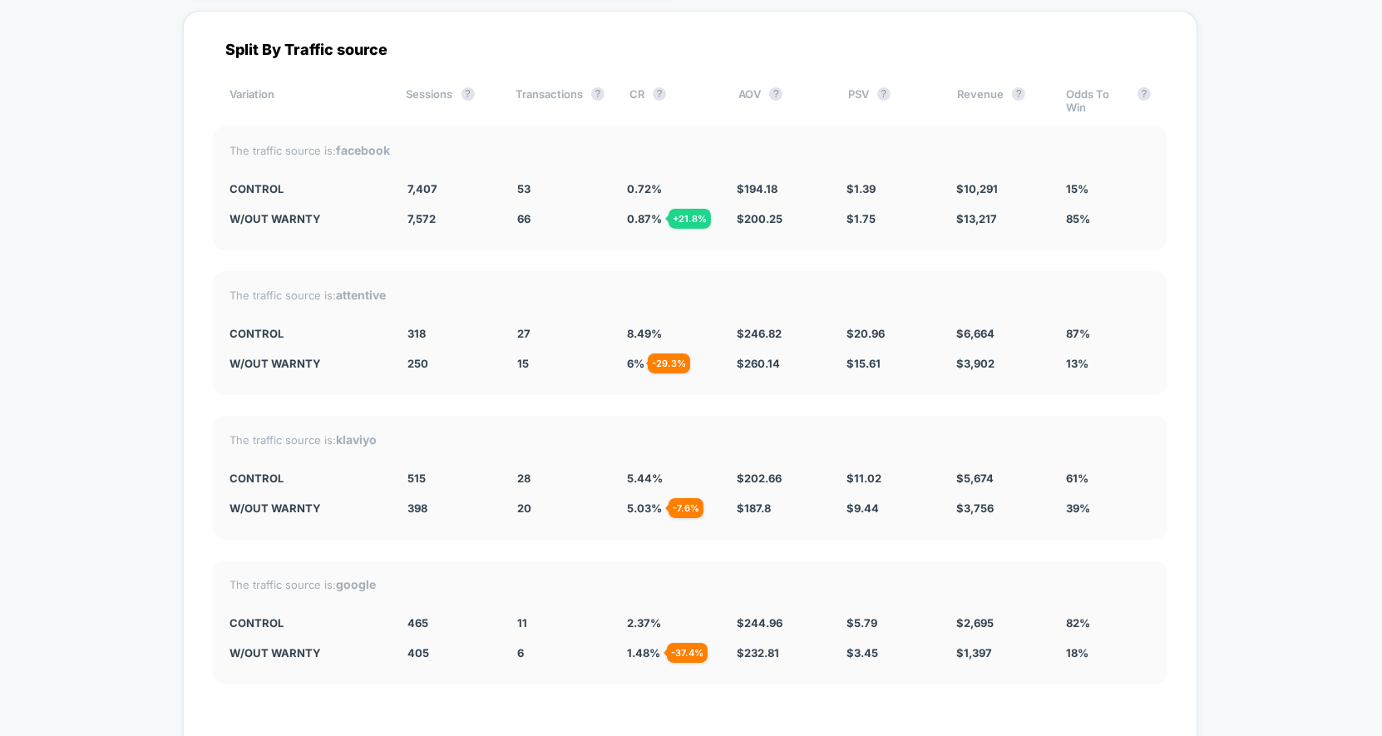
scroll to position [5908, 0]
drag, startPoint x: 596, startPoint y: 166, endPoint x: 919, endPoint y: 211, distance: 325.7
click at [919, 211] on div "The traffic source is: facebook CONTROL 7,407 53 0.72 % $ 194.18 $ 1.39 $ 10,29…" at bounding box center [690, 190] width 955 height 124
drag, startPoint x: 1021, startPoint y: 211, endPoint x: 396, endPoint y: 172, distance: 626.5
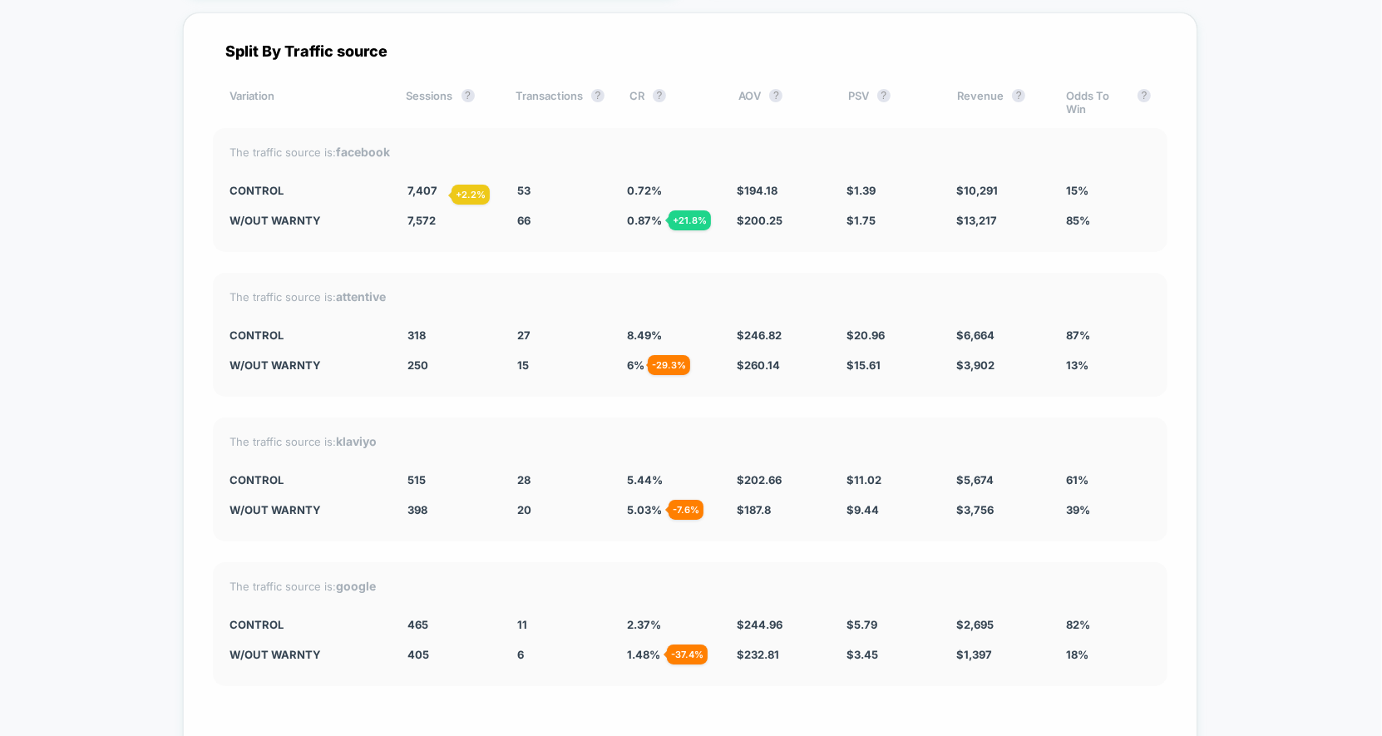
click at [396, 172] on div "The traffic source is: facebook CONTROL 7,407 53 0.72 % $ 194.18 $ 1.39 $ 10,29…" at bounding box center [690, 190] width 955 height 124
click at [396, 184] on div "CONTROL 7,407 53 0.72 % $ 194.18 $ 1.39 $ 10,291 15%" at bounding box center [690, 190] width 921 height 13
drag, startPoint x: 396, startPoint y: 172, endPoint x: 1005, endPoint y: 212, distance: 610.8
click at [1005, 212] on div "The traffic source is: facebook CONTROL 7,407 53 0.72 % $ 194.18 $ 1.39 $ 10,29…" at bounding box center [690, 190] width 955 height 124
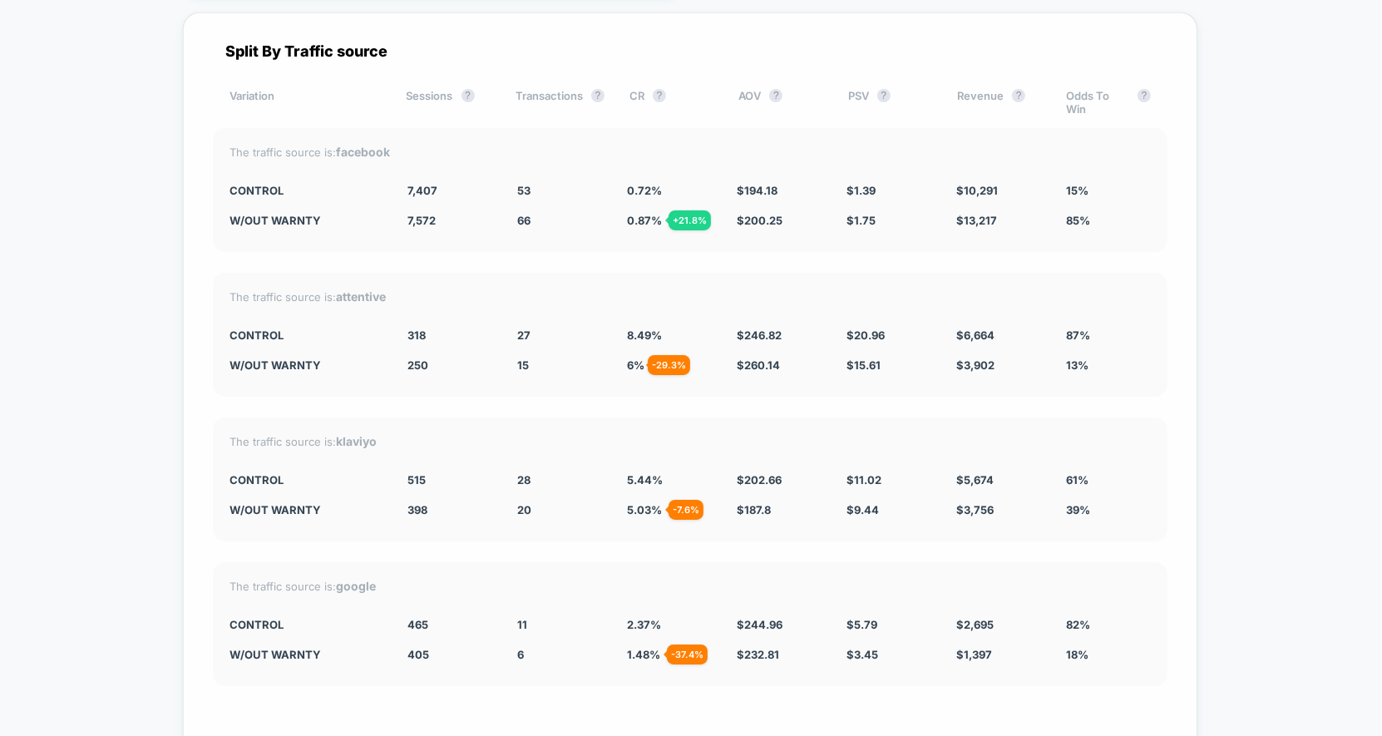
drag, startPoint x: 1129, startPoint y: 187, endPoint x: 394, endPoint y: 123, distance: 737.9
click at [394, 128] on div "The traffic source is: facebook CONTROL 7,407 53 0.72 % $ 194.18 $ 1.39 $ 10,29…" at bounding box center [690, 190] width 955 height 124
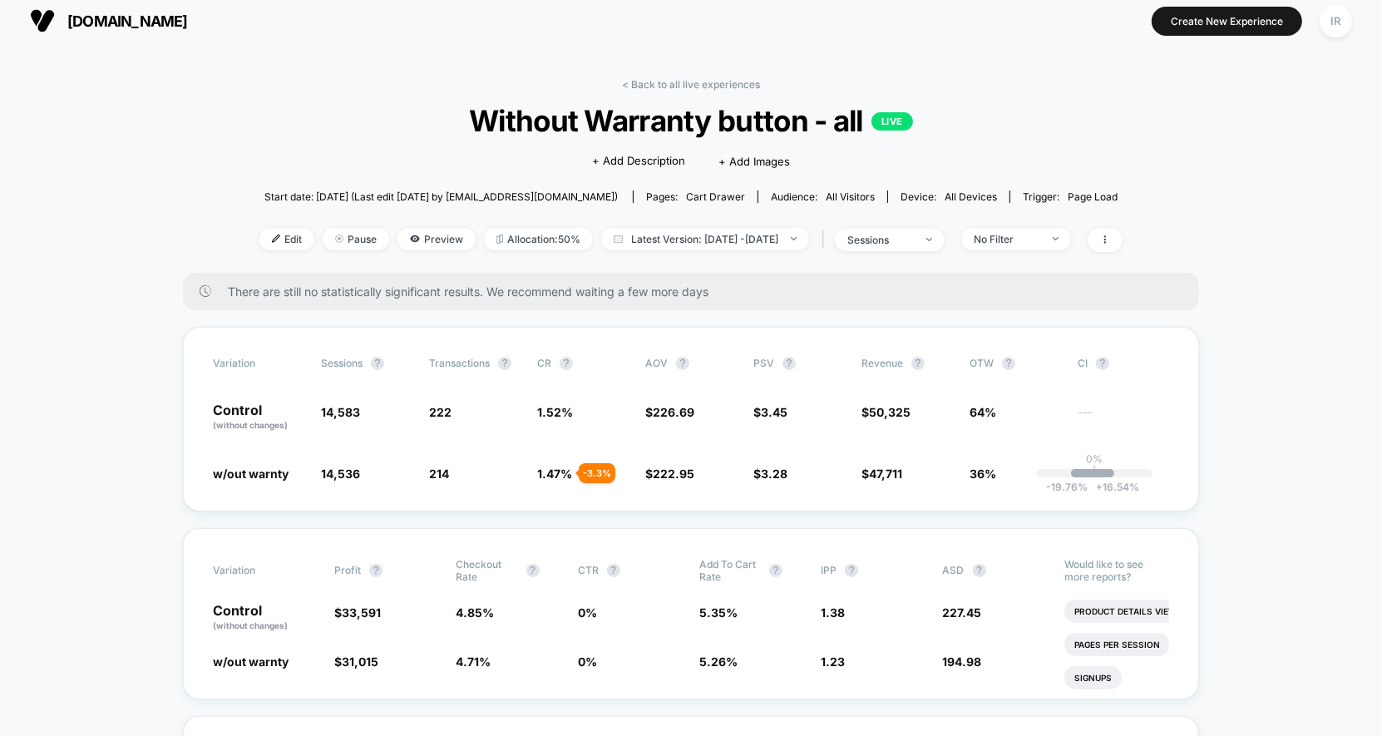
scroll to position [0, 0]
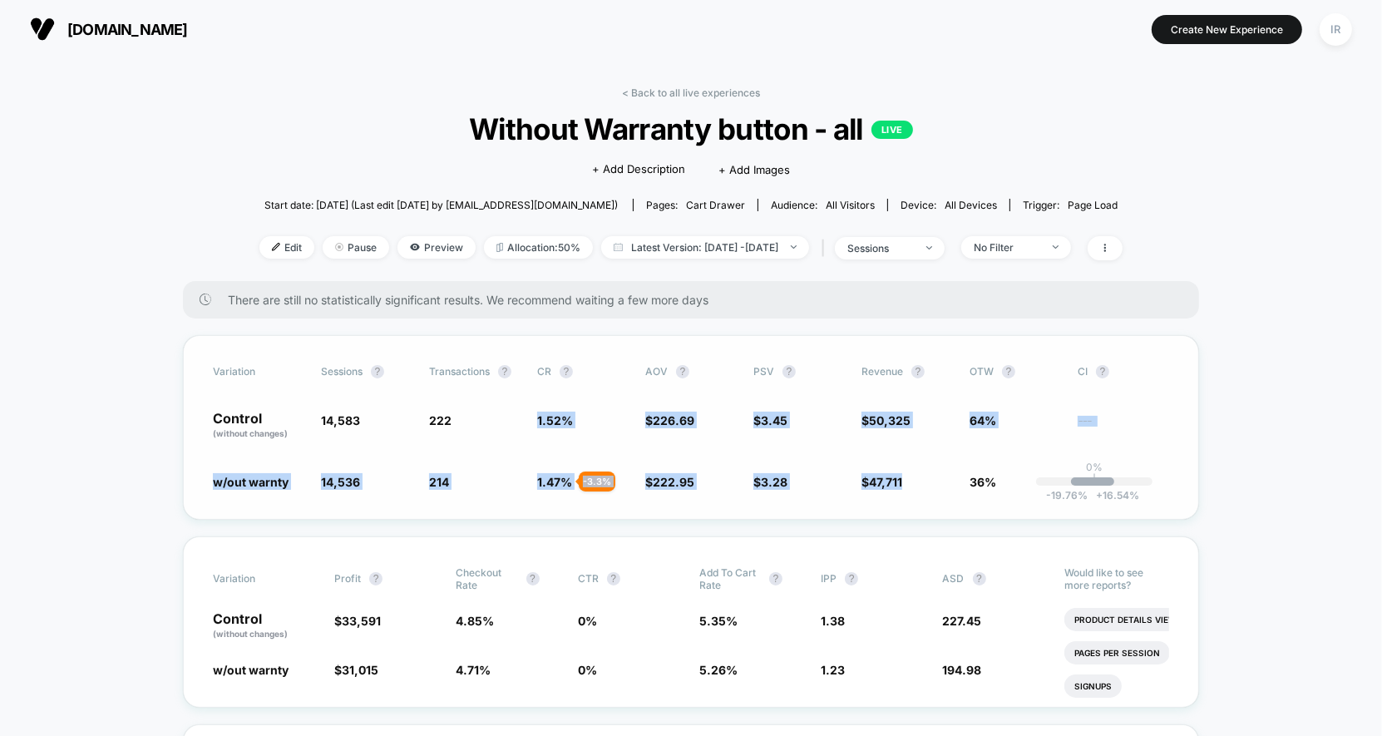
drag, startPoint x: 508, startPoint y: 422, endPoint x: 985, endPoint y: 464, distance: 478.4
click at [985, 464] on div "Variation Sessions ? Transactions ? CR ? AOV ? PSV ? Revenue ? OTW ? CI ? Contr…" at bounding box center [691, 427] width 1016 height 185
